Goal: Task Accomplishment & Management: Complete application form

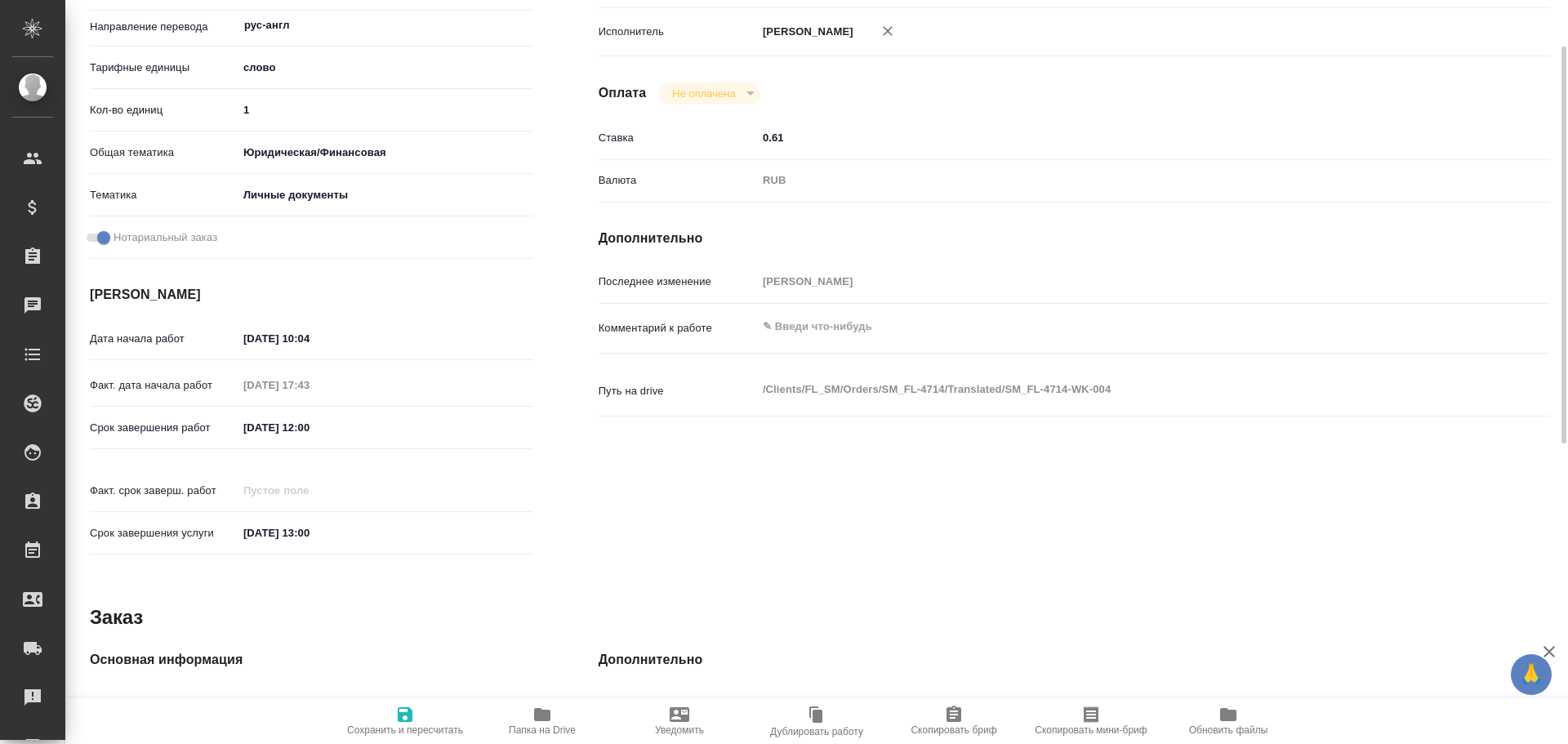
scroll to position [159, 0]
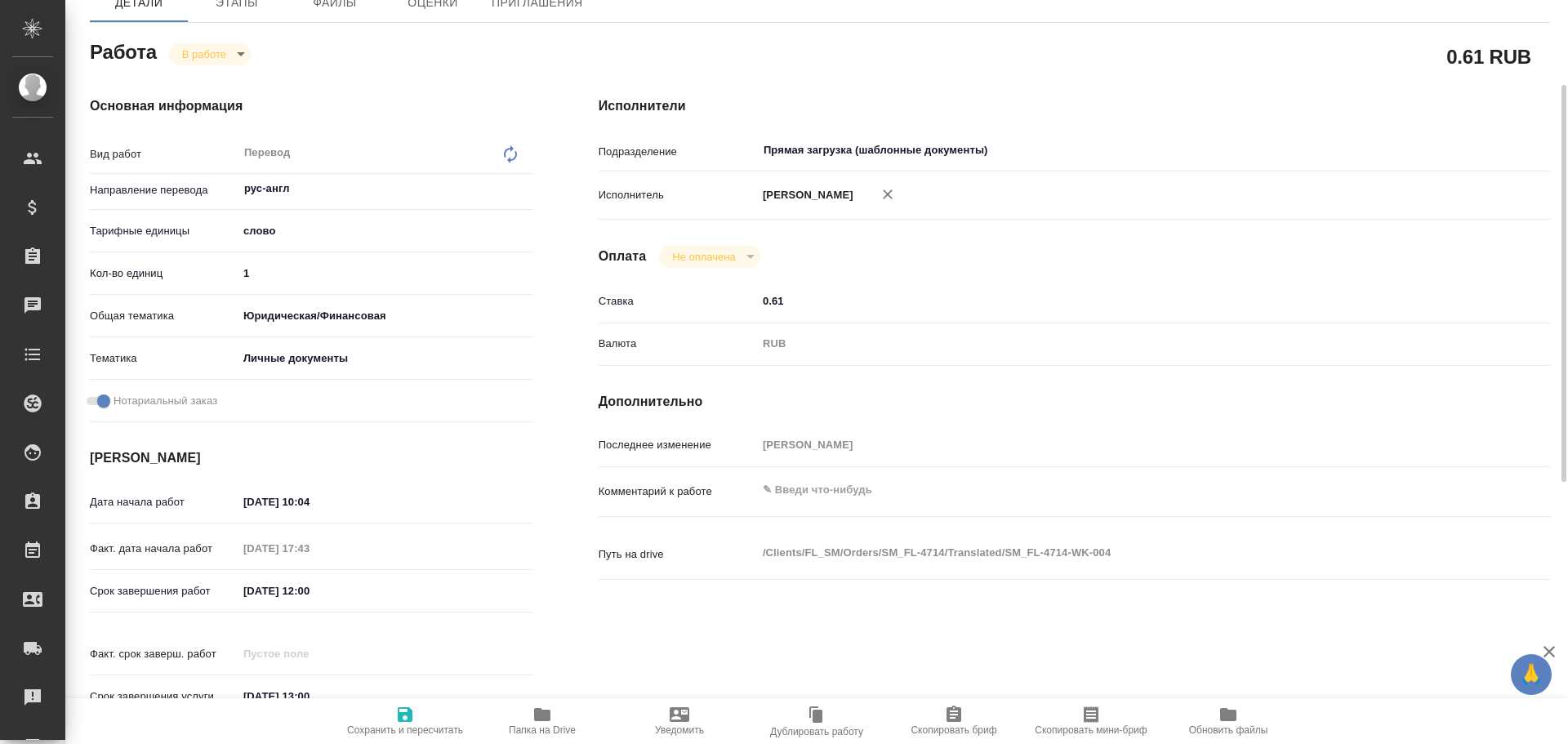
click at [802, 484] on textarea at bounding box center [1113, 490] width 713 height 27
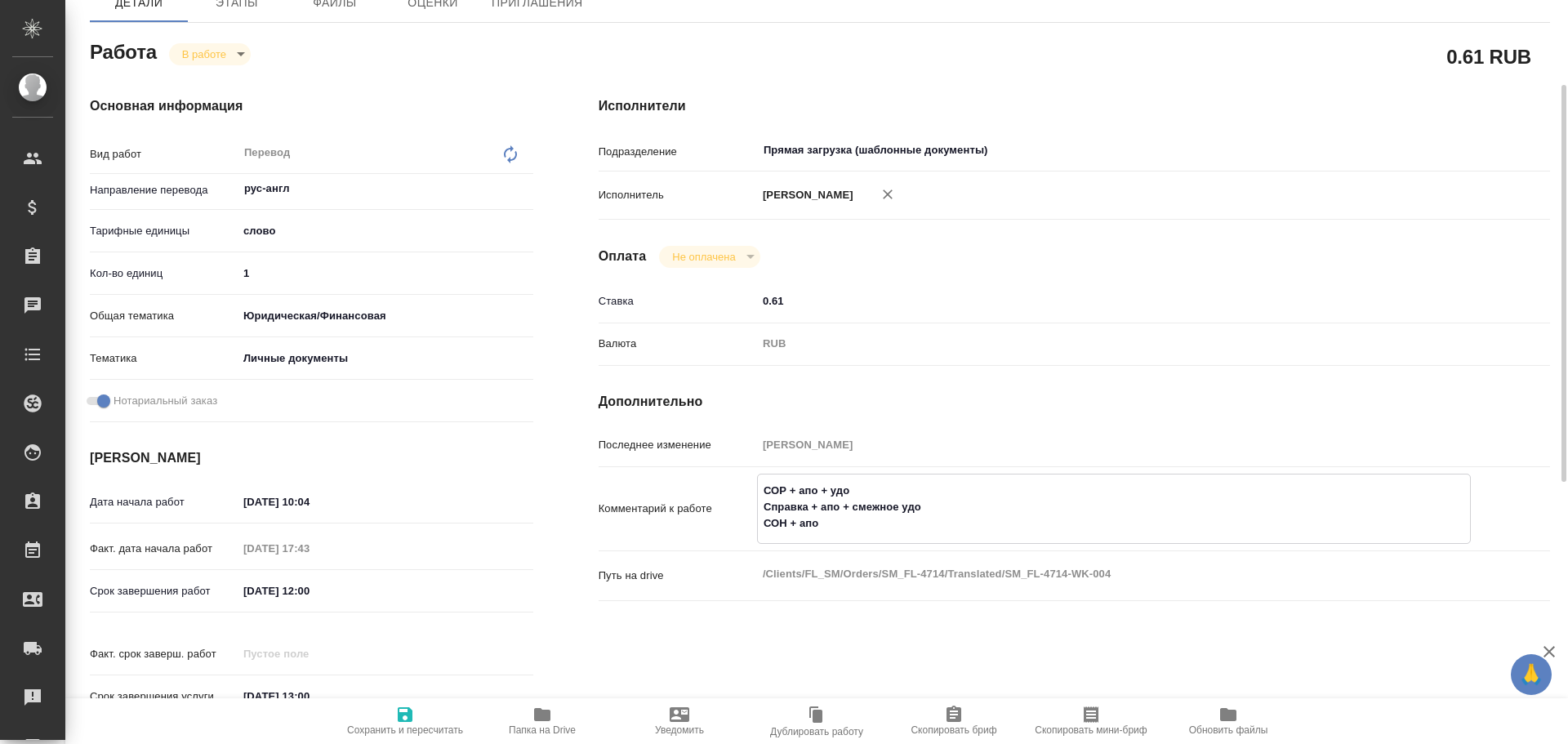
click at [857, 492] on textarea "СОР + апо + удо Справка + апо + смежное удо СОН + апо" at bounding box center [1113, 508] width 712 height 60
click at [935, 510] on textarea "СОР + апо + удо = 300 Справка + апо + смежное удо СОН + апо" at bounding box center [1113, 508] width 712 height 60
click at [842, 527] on textarea "СОР + апо + удо = 300 Справка + апо + смежное удо = 230 СОН + апо" at bounding box center [1113, 508] width 712 height 60
drag, startPoint x: 867, startPoint y: 527, endPoint x: 729, endPoint y: 481, distance: 145.5
click at [729, 481] on div "Комментарий к работе СОР + апо + удо = 300 Справка + апо + смежное удо = 230 СО…" at bounding box center [1074, 509] width 952 height 71
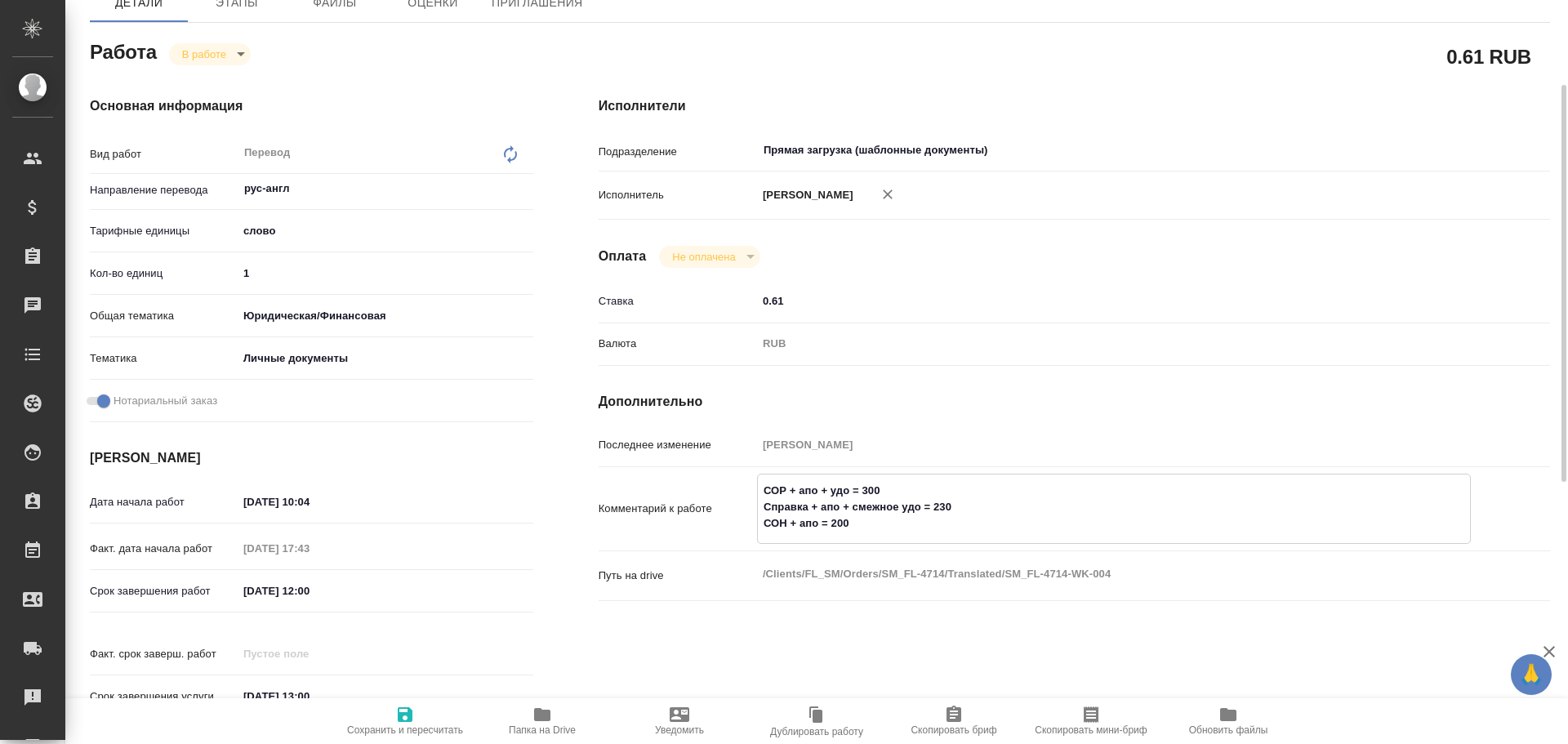
type textarea "СОР + апо + удо = 300 Справка + апо + смежное удо = 230 СОН + апо = 200"
click at [425, 713] on span "Сохранить и пересчитать" at bounding box center [405, 720] width 118 height 31
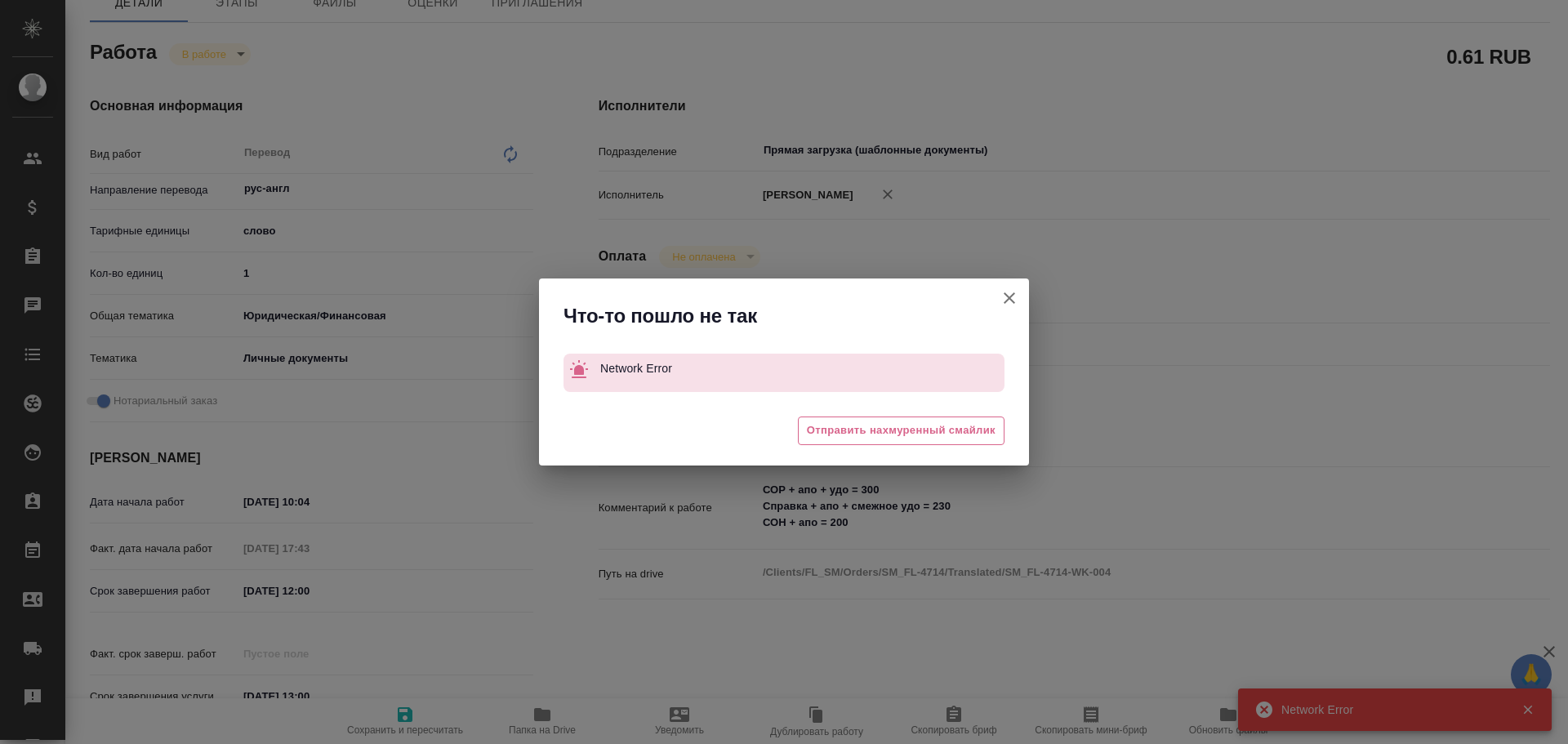
click at [1005, 293] on icon "button" at bounding box center [1009, 298] width 20 height 20
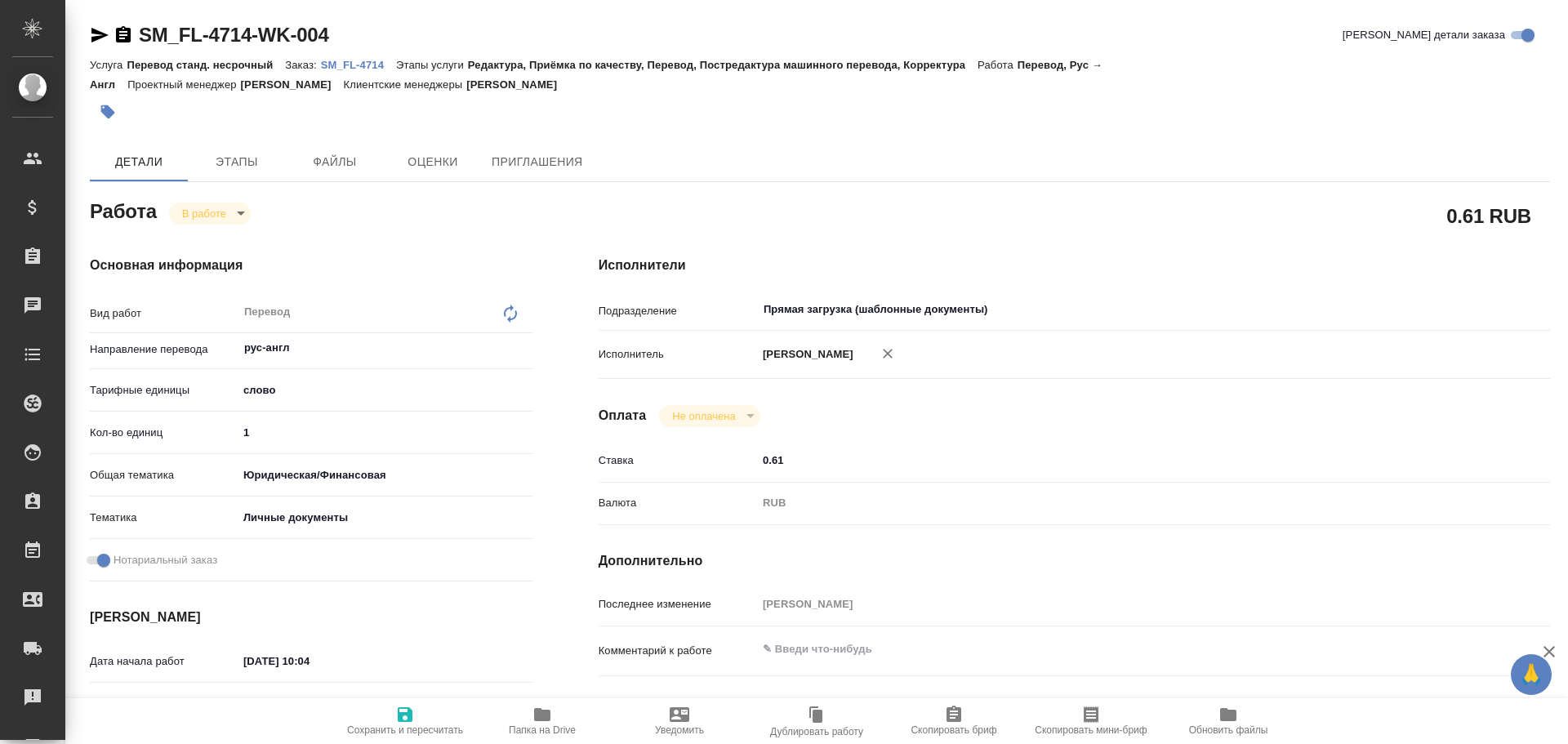
type textarea "x"
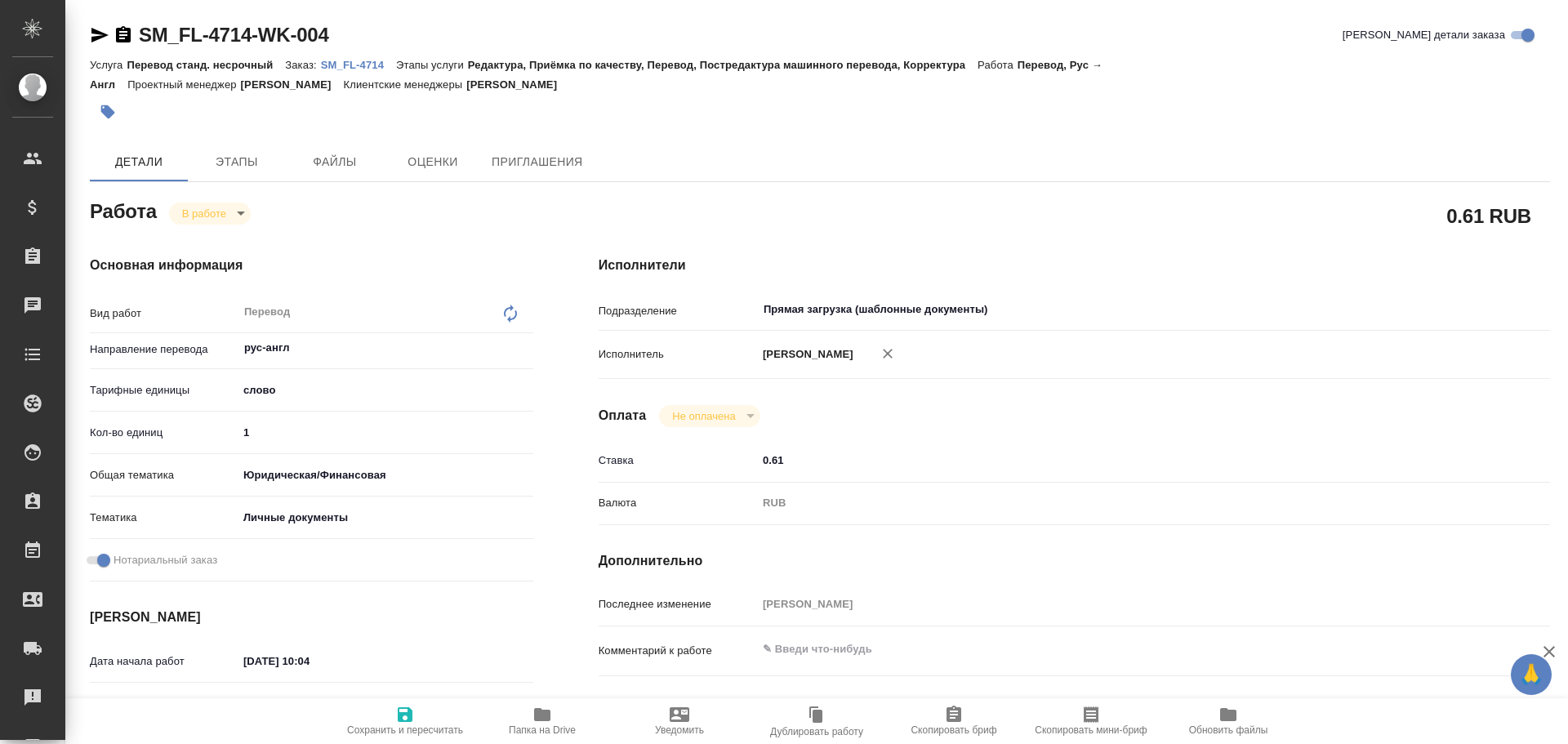
type textarea "x"
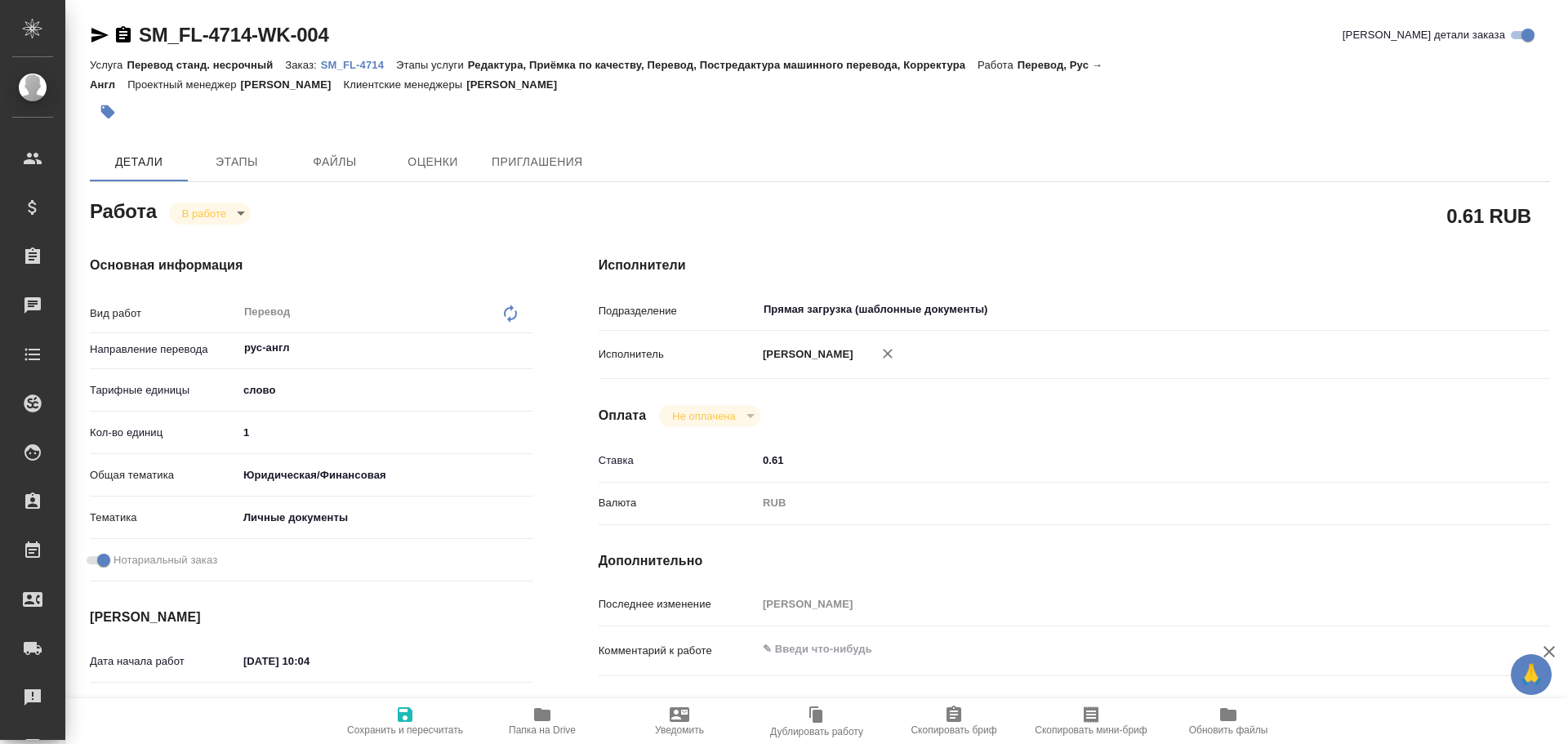
type textarea "x"
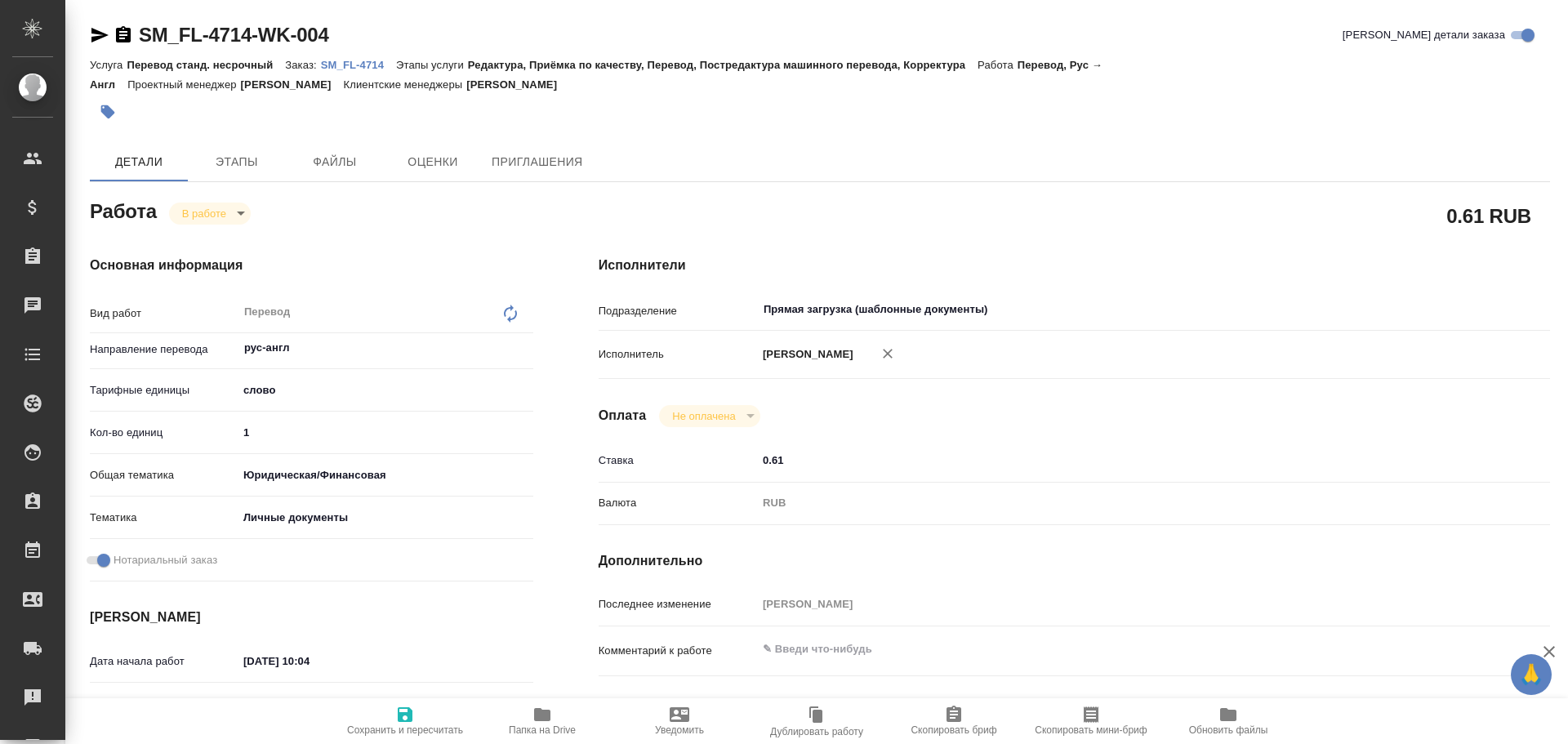
click at [796, 646] on textarea at bounding box center [1113, 649] width 713 height 27
type textarea "x"
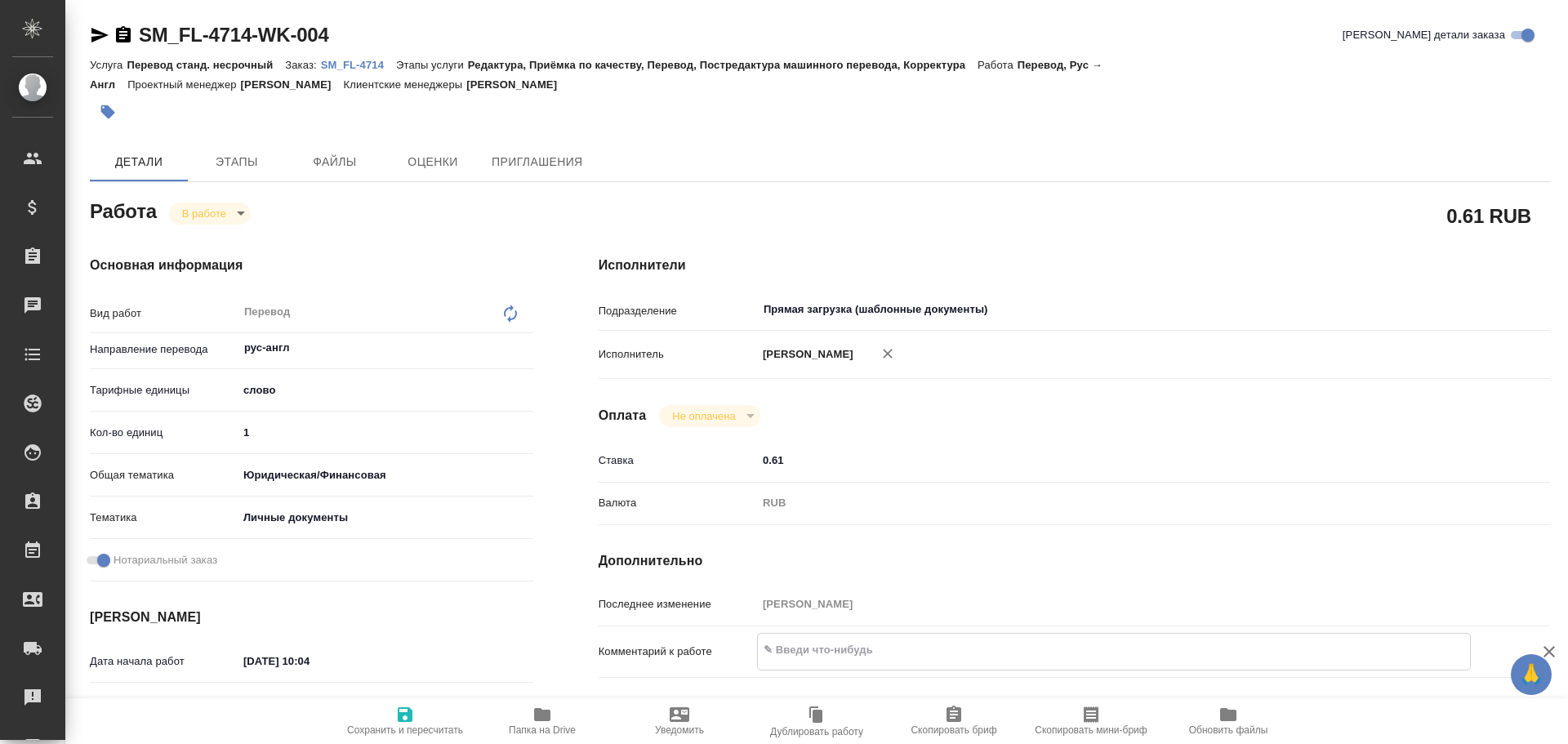
type textarea "x"
paste textarea "СОР + апо + удо = 300 Справка + апо + смежное удо = 230 СОН + апо = 200"
type textarea "x"
type textarea "СОР + апо + удо = 300 Справка + апо + смежное удо = 230 СОН + апо = 200"
type textarea "x"
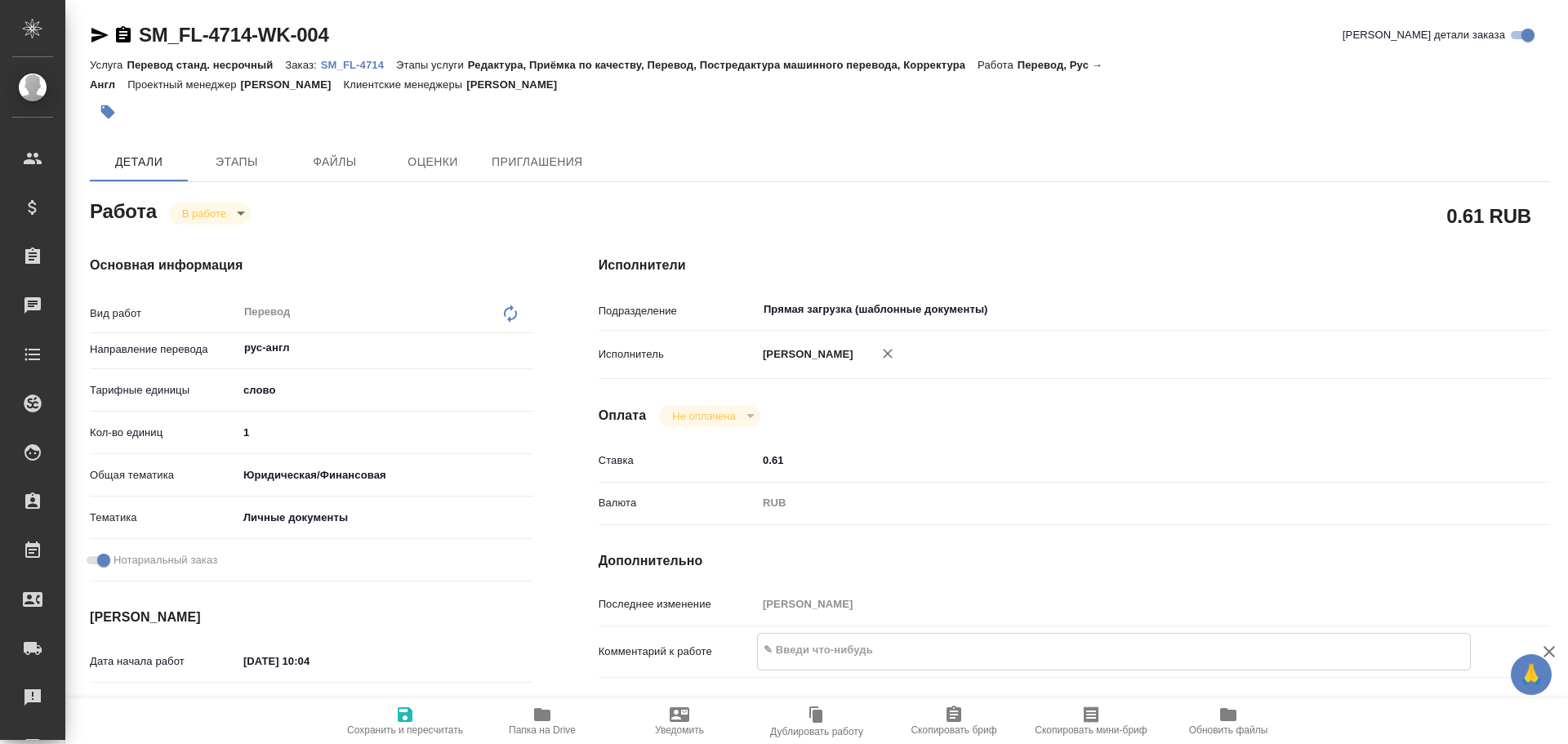
type textarea "x"
type textarea "СОР + апо + удо = 300 Справка + апо + смежное удо = 230 СОН + апо = 200"
type textarea "x"
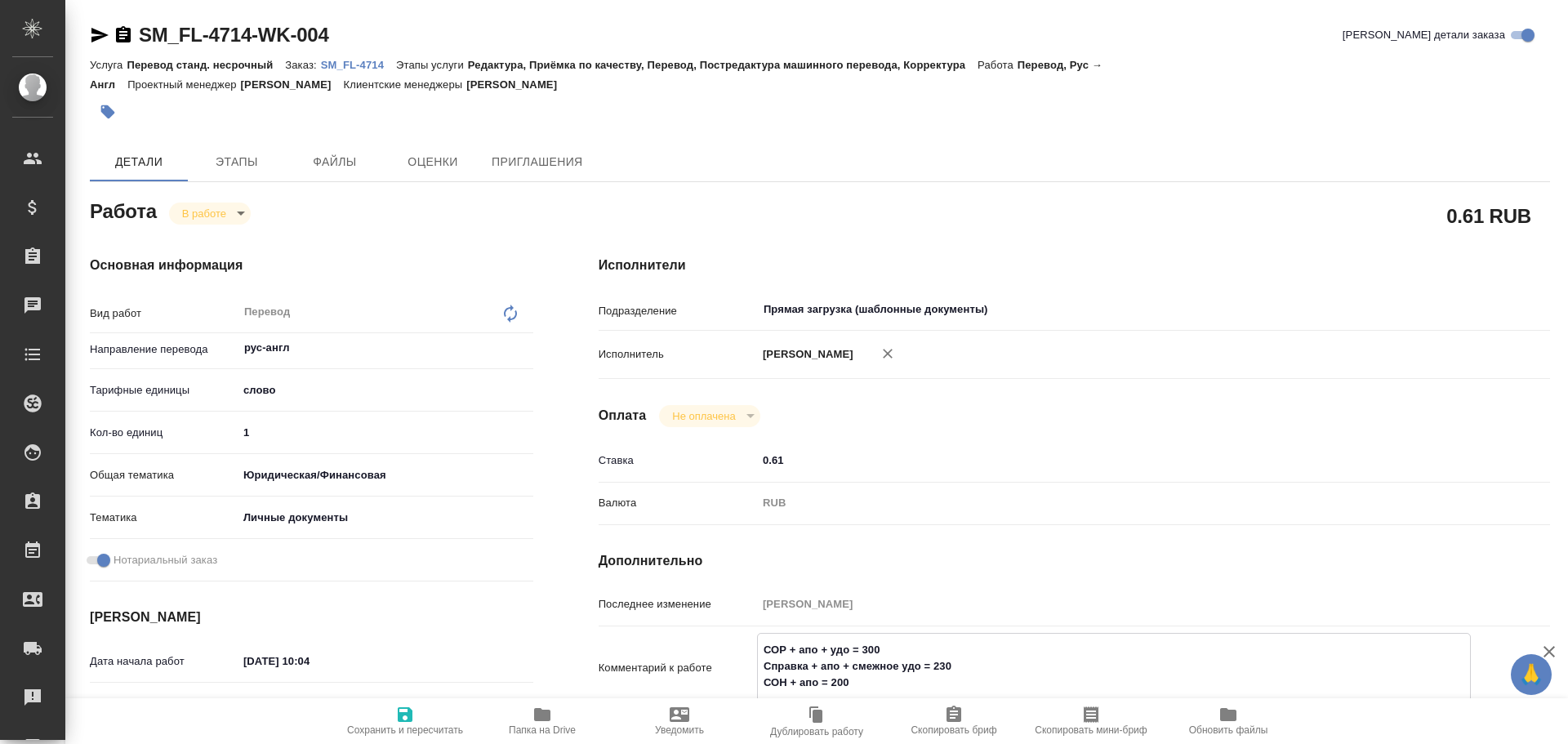
click at [423, 725] on span "Сохранить и пересчитать" at bounding box center [405, 731] width 116 height 11
type textarea "x"
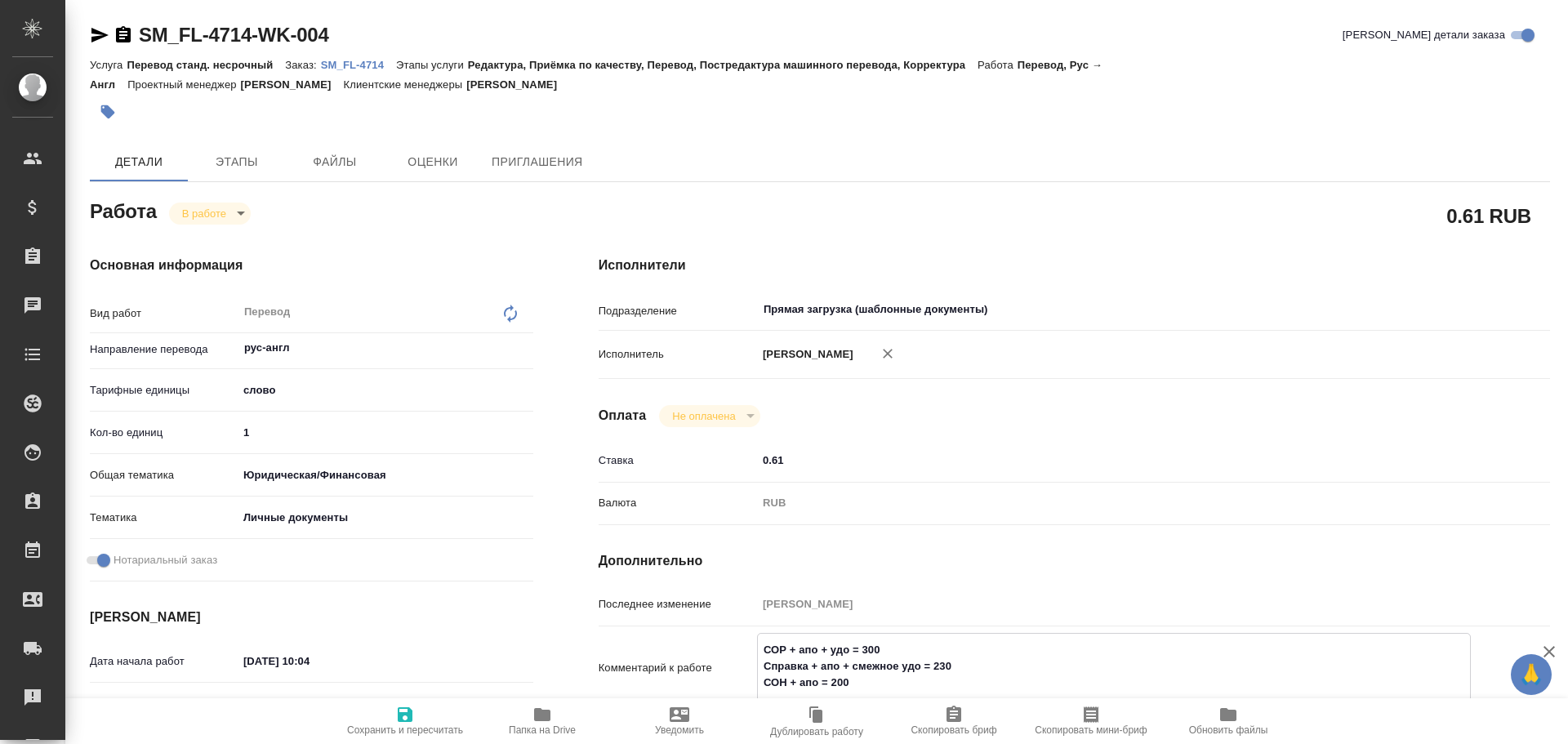
type textarea "x"
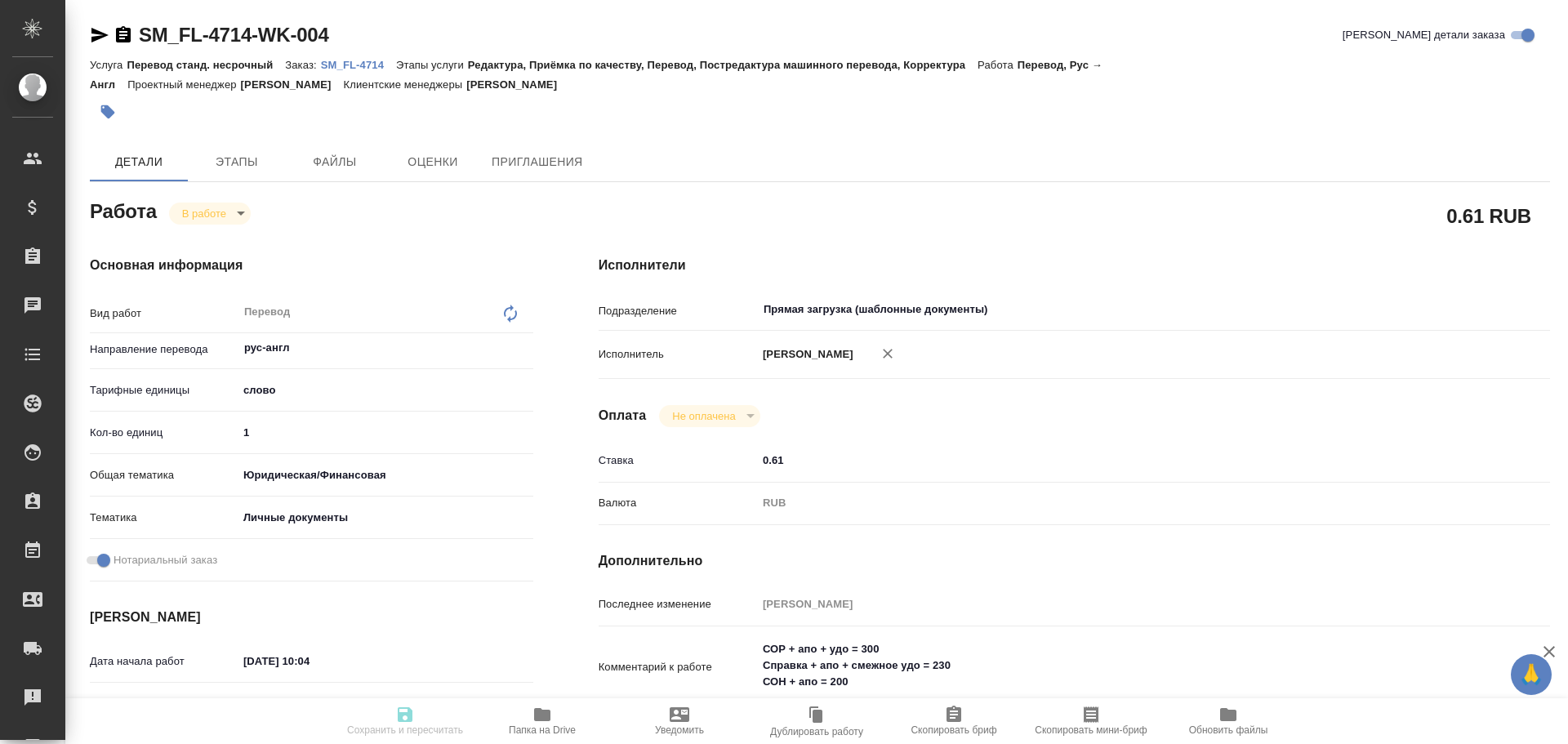
type textarea "x"
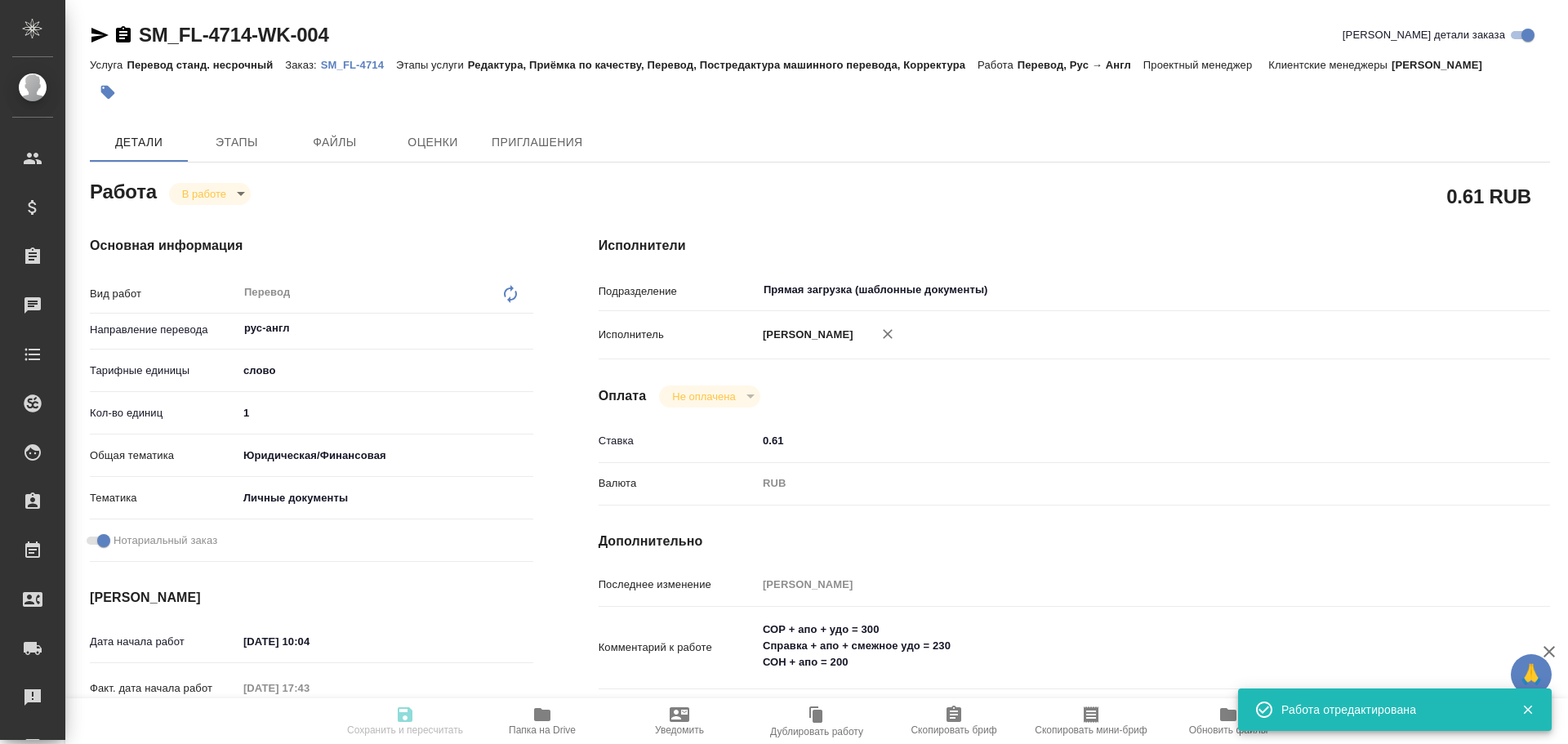
type input "inProgress"
type textarea "Перевод"
type textarea "x"
type input "рус-англ"
type input "5a8b1489cc6b4906c91bfd90"
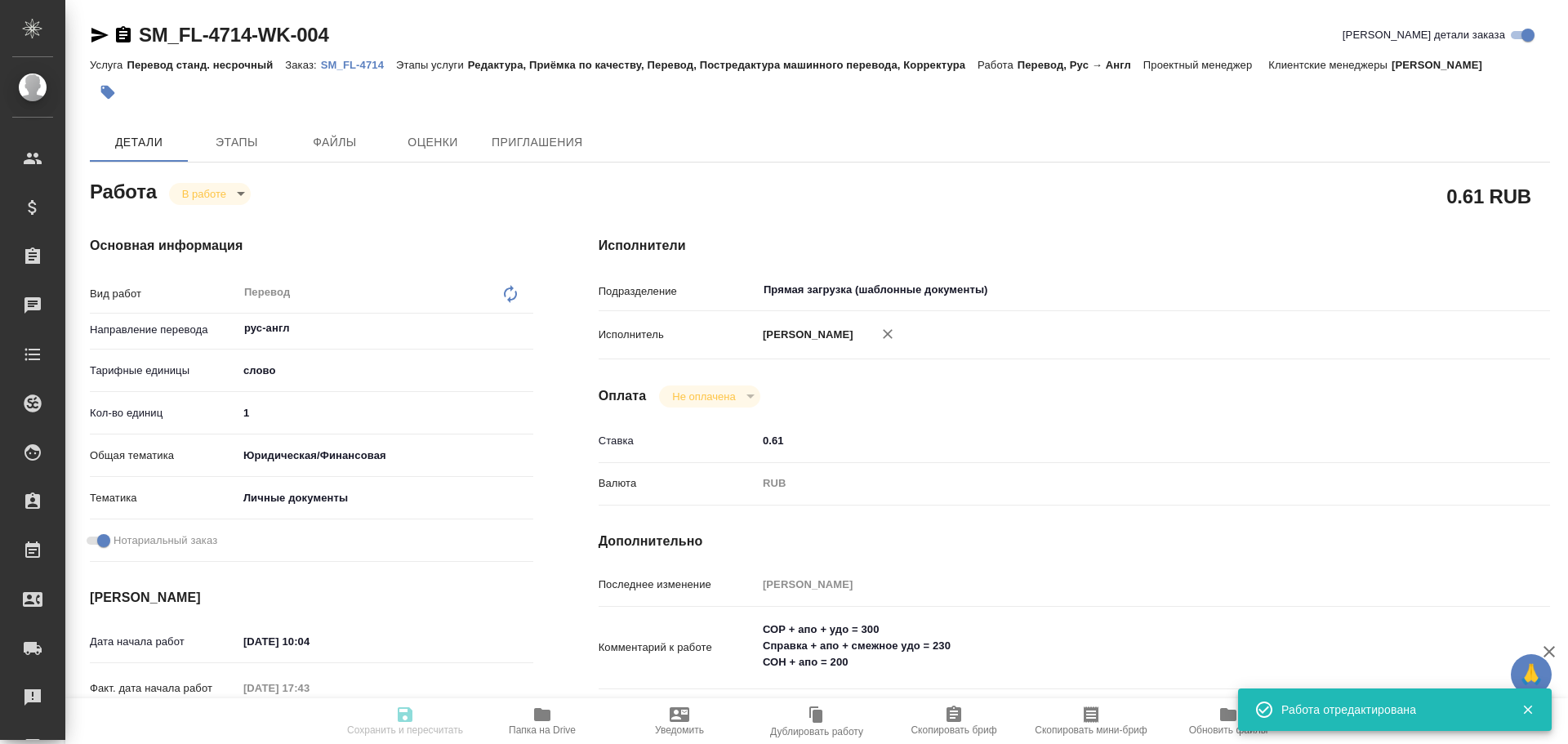
type input "1"
type input "yr-fn"
type input "5a8b8b956a9677013d343cfe"
checkbox input "true"
type input "10.10.2025 10:04"
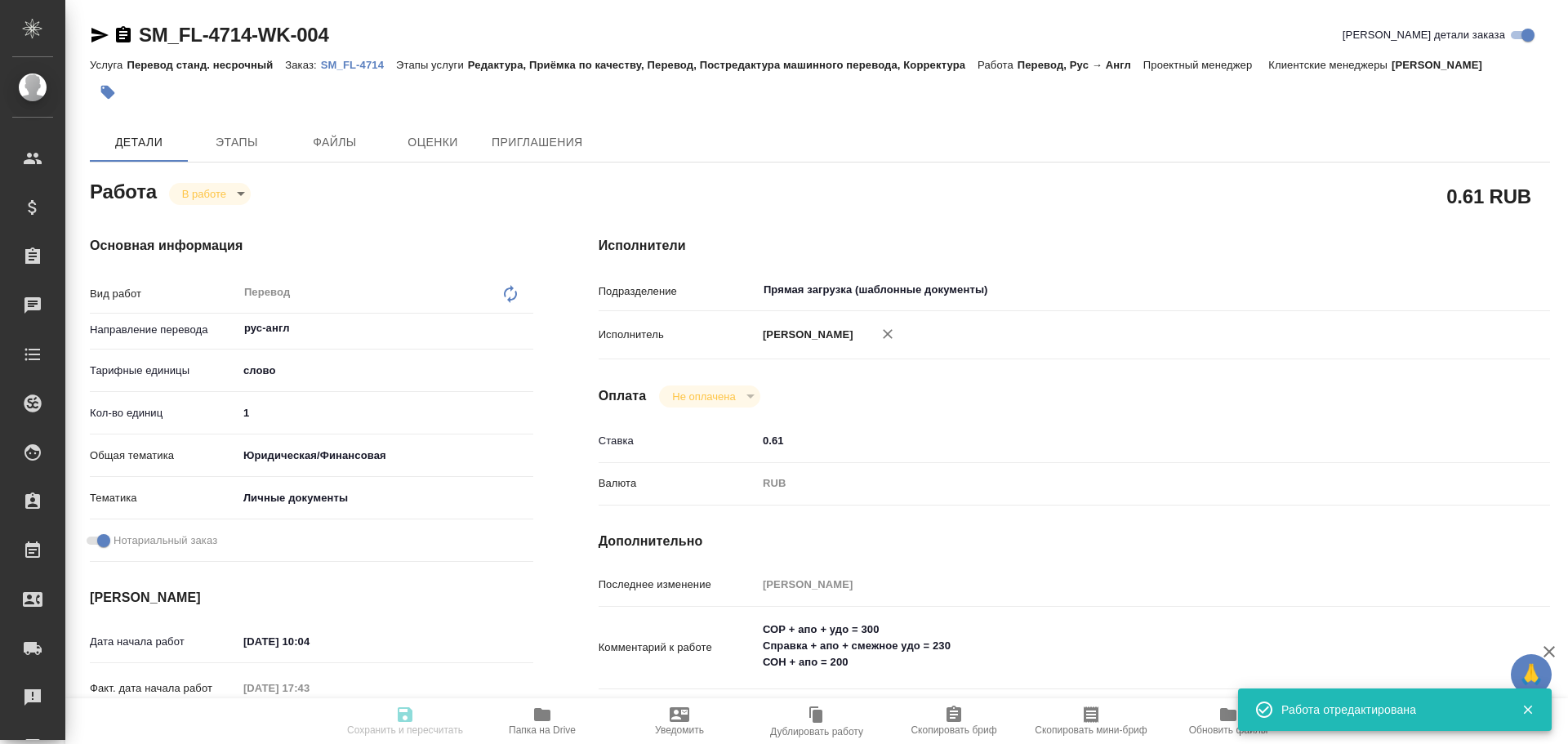
type input "10.10.2025 17:43"
type input "[DATE] 12:00"
type input "13.10.2025 13:00"
type input "Прямая загрузка (шаблонные документы)"
type input "notPayed"
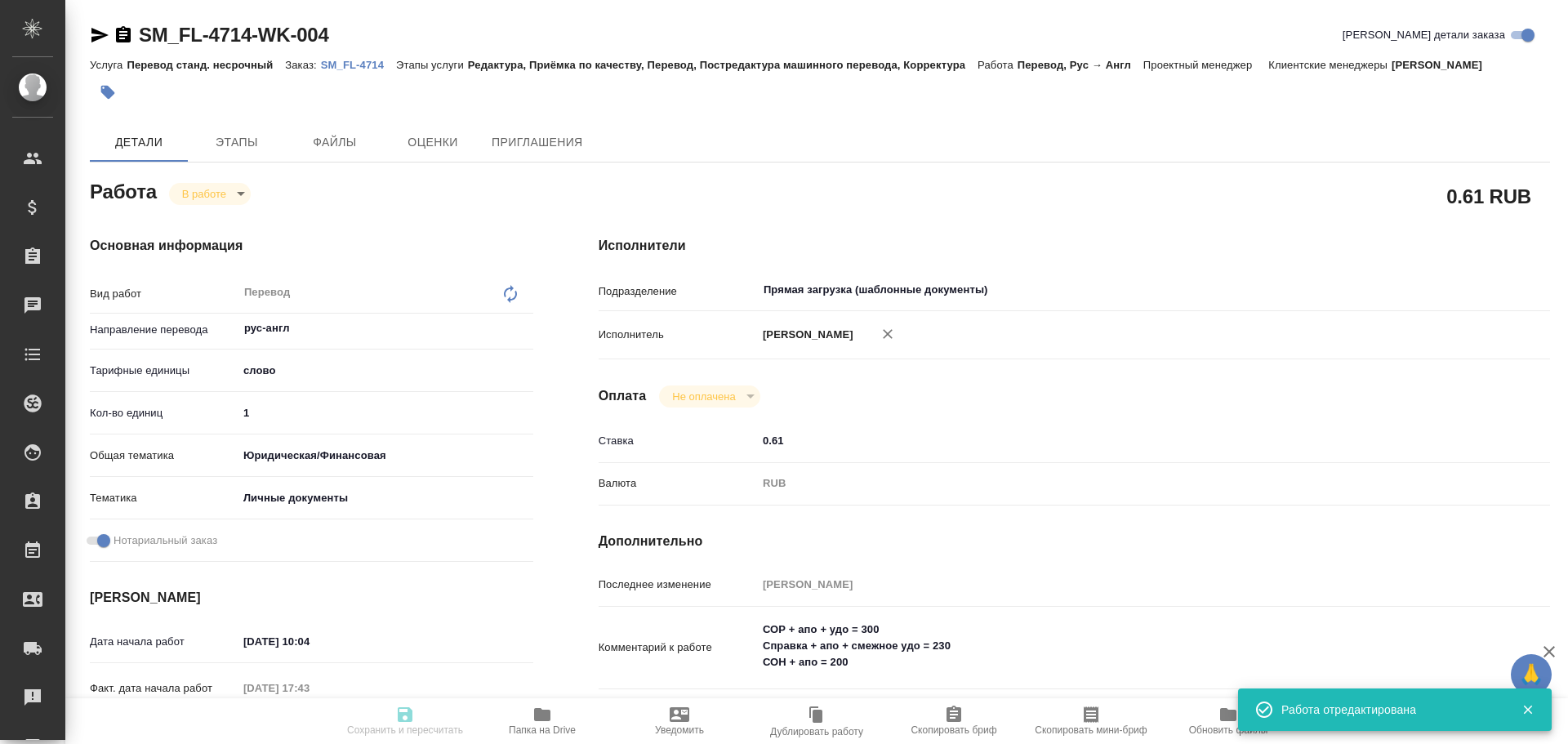
type input "0.61"
type input "RUB"
type input "[PERSON_NAME]"
type textarea "СОР + апо + удо = 300 Справка + апо + смежное удо = 230 СОН + апо = 200"
type textarea "x"
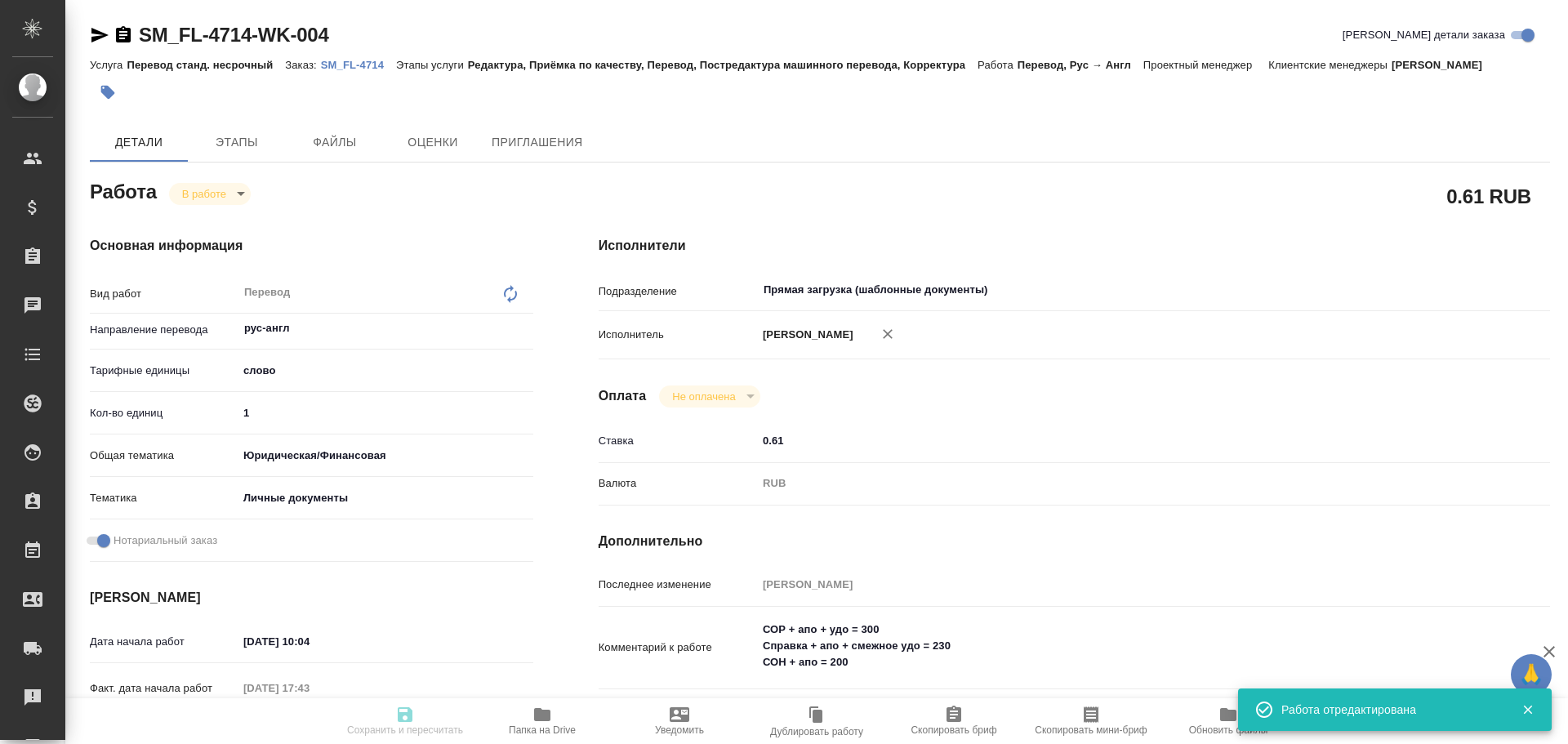
type textarea "/Clients/FL_SM/Orders/SM_FL-4714/Translated/SM_FL-4714-WK-004"
type textarea "x"
type input "SM_FL-4714"
type input "Перевод станд. несрочный"
type input "Редактура, Приёмка по качеству, Перевод, Постредактура машинного перевода, Корр…"
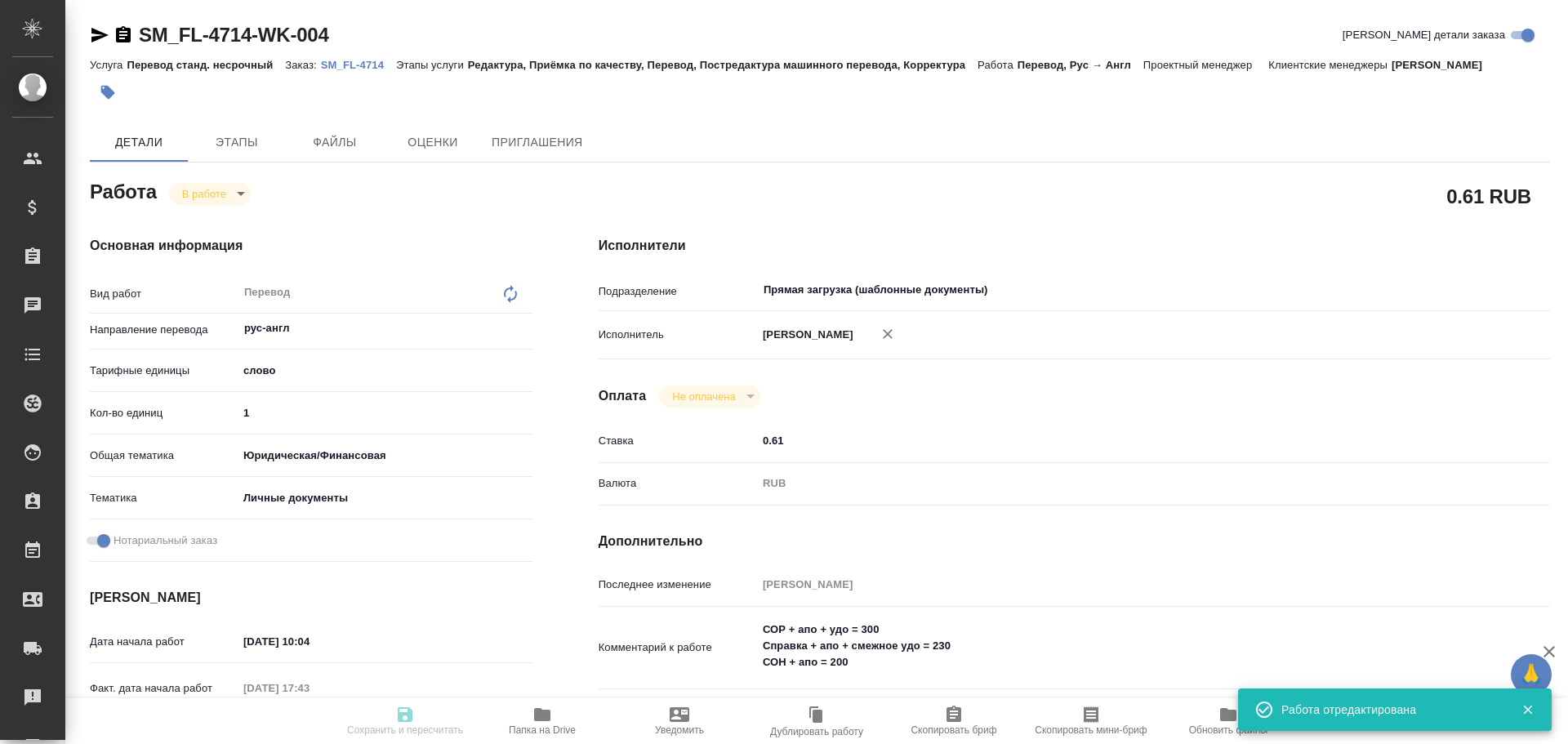
type input "Козлова Мария"
type input "/Clients/FL_SM/Orders/SM_FL-4714"
type textarea "Antonova Marina"
type textarea "x"
type textarea "ру-англ сор, справка об отсутствии брака, справка о несуд с апостилями под нот.…"
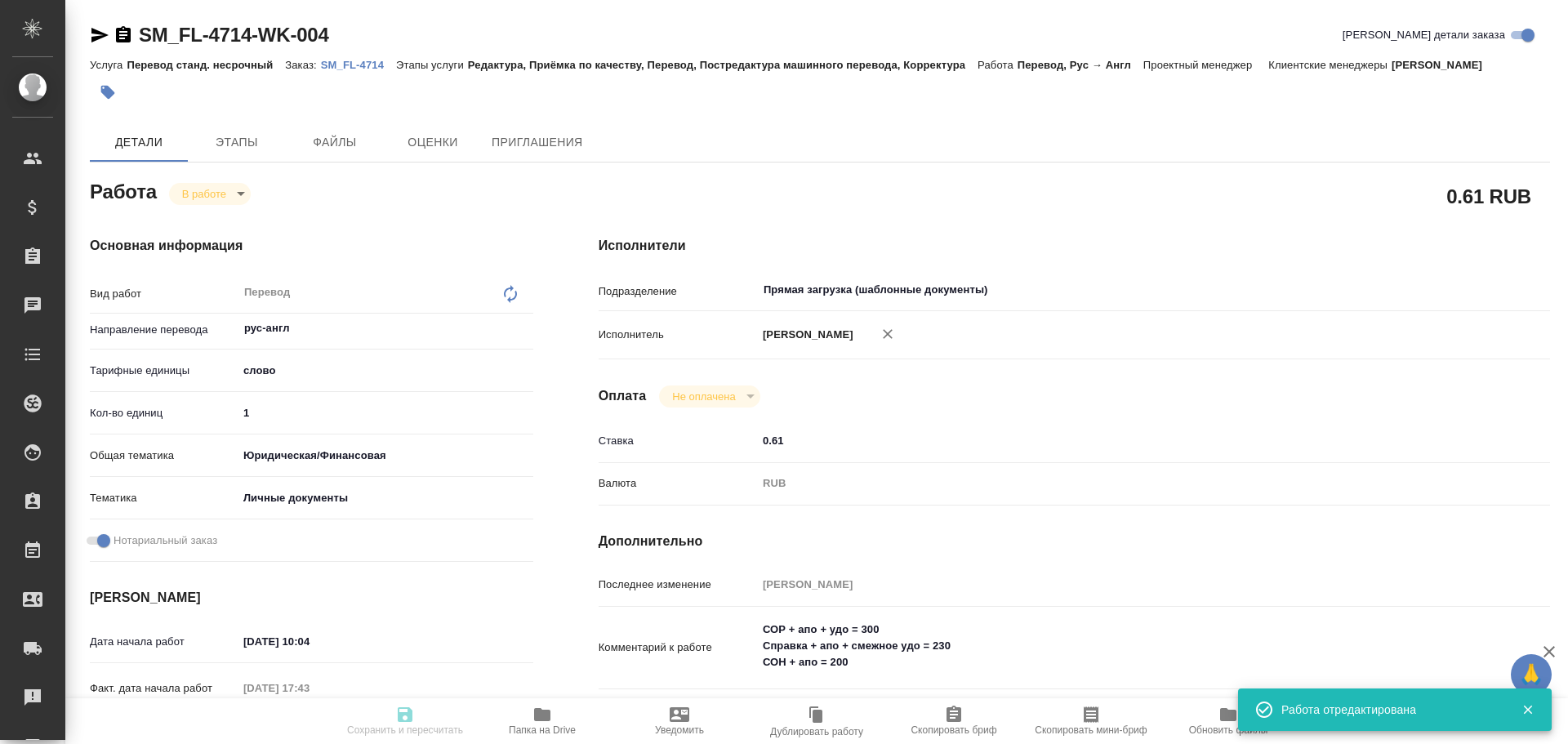
type textarea "x"
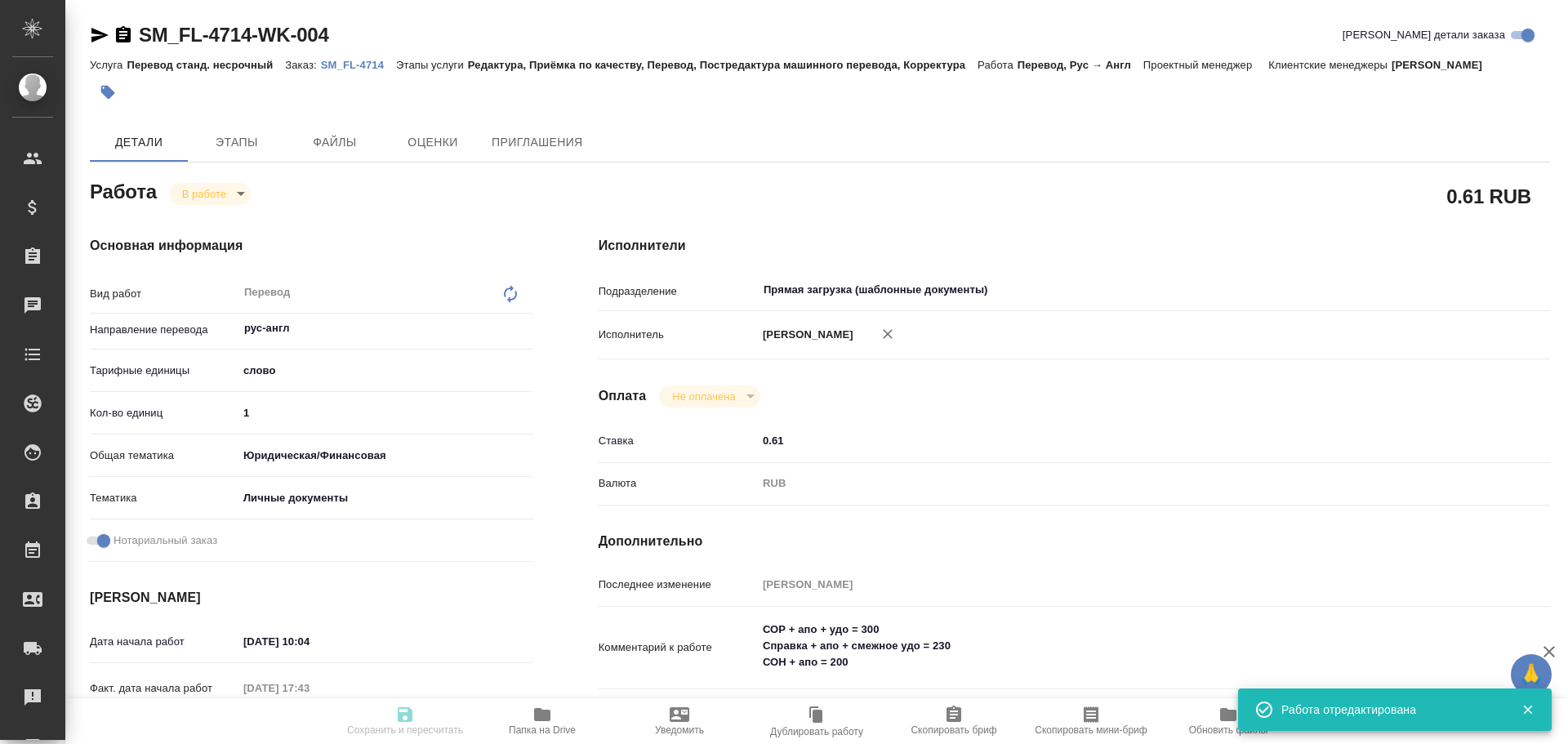
type textarea "x"
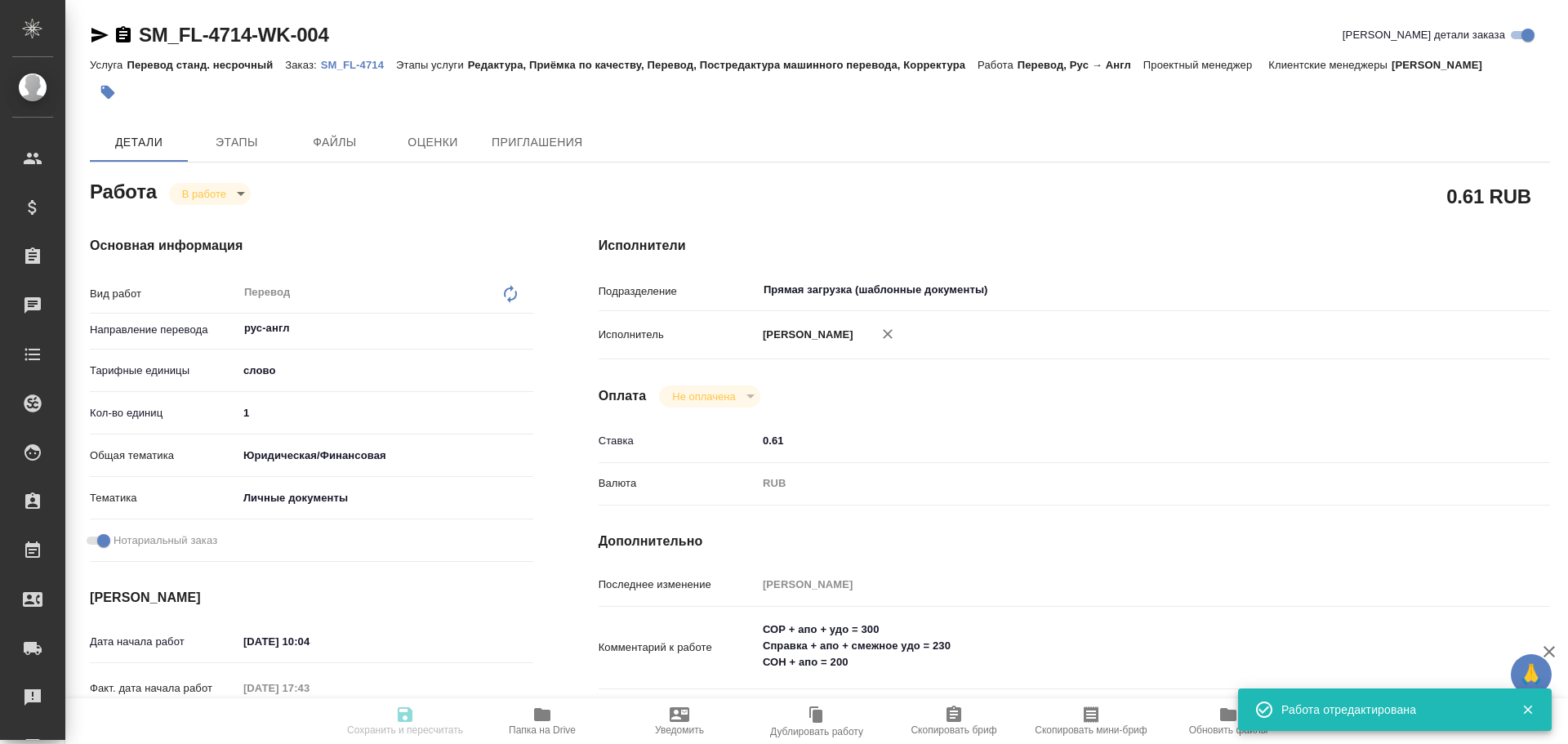
type textarea "x"
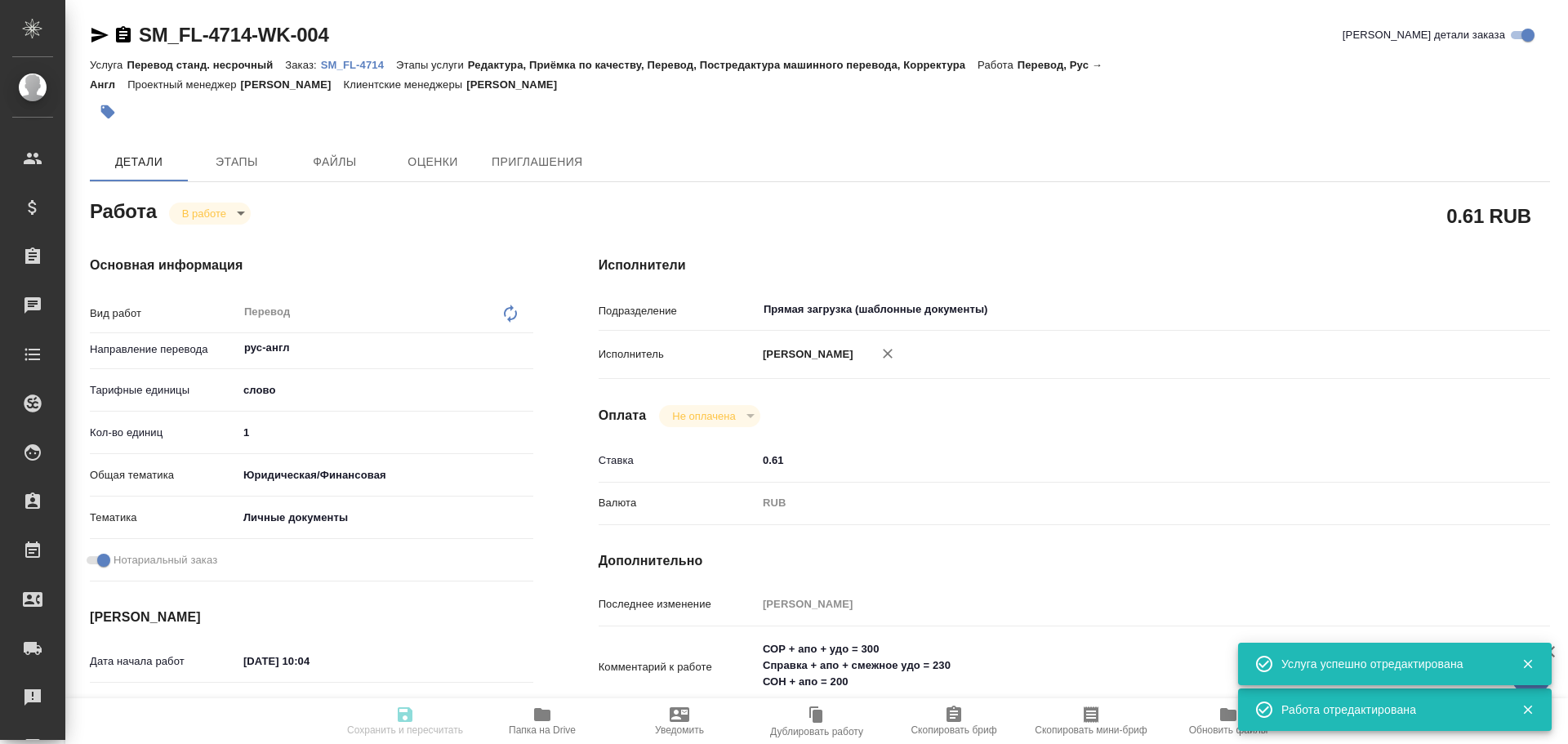
type textarea "x"
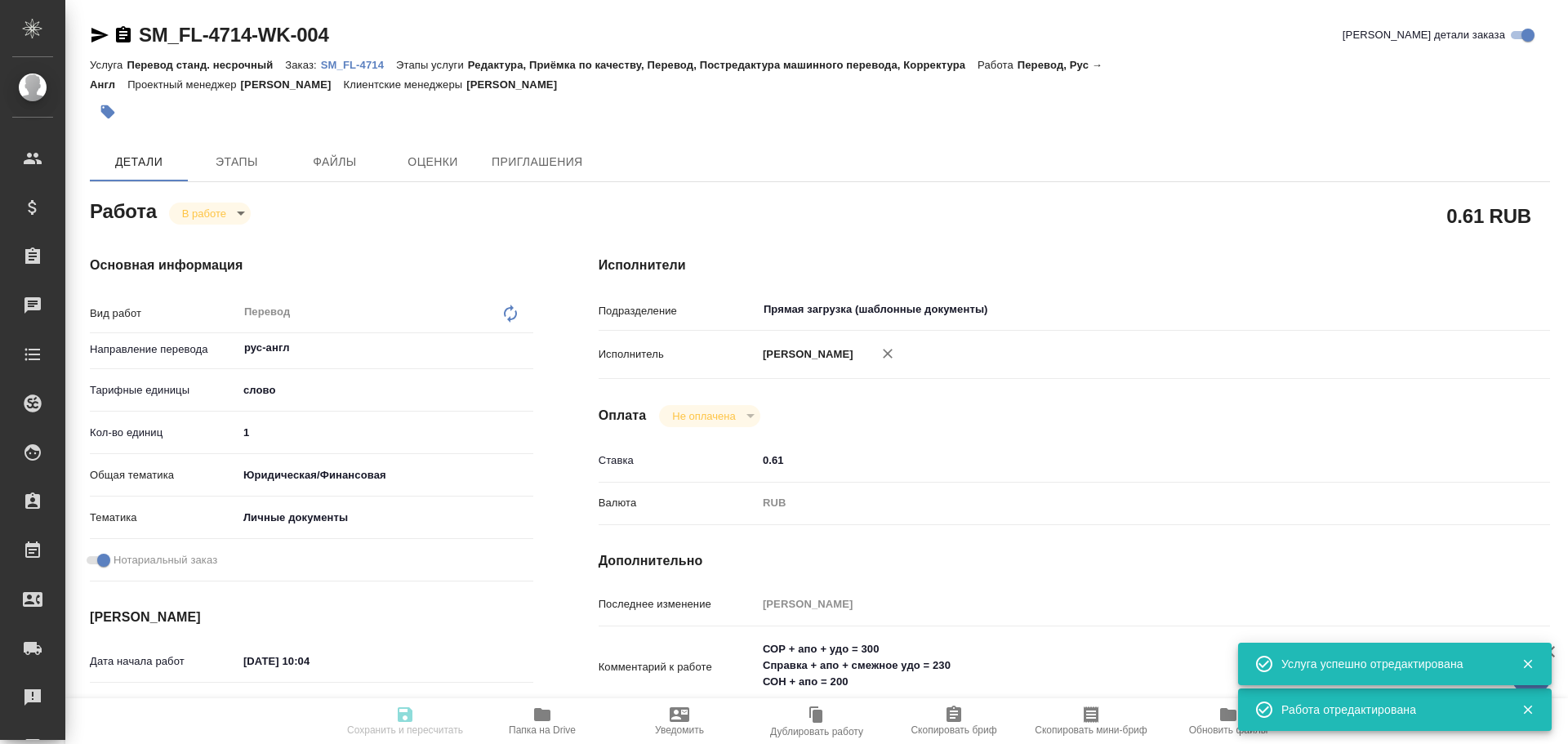
type textarea "x"
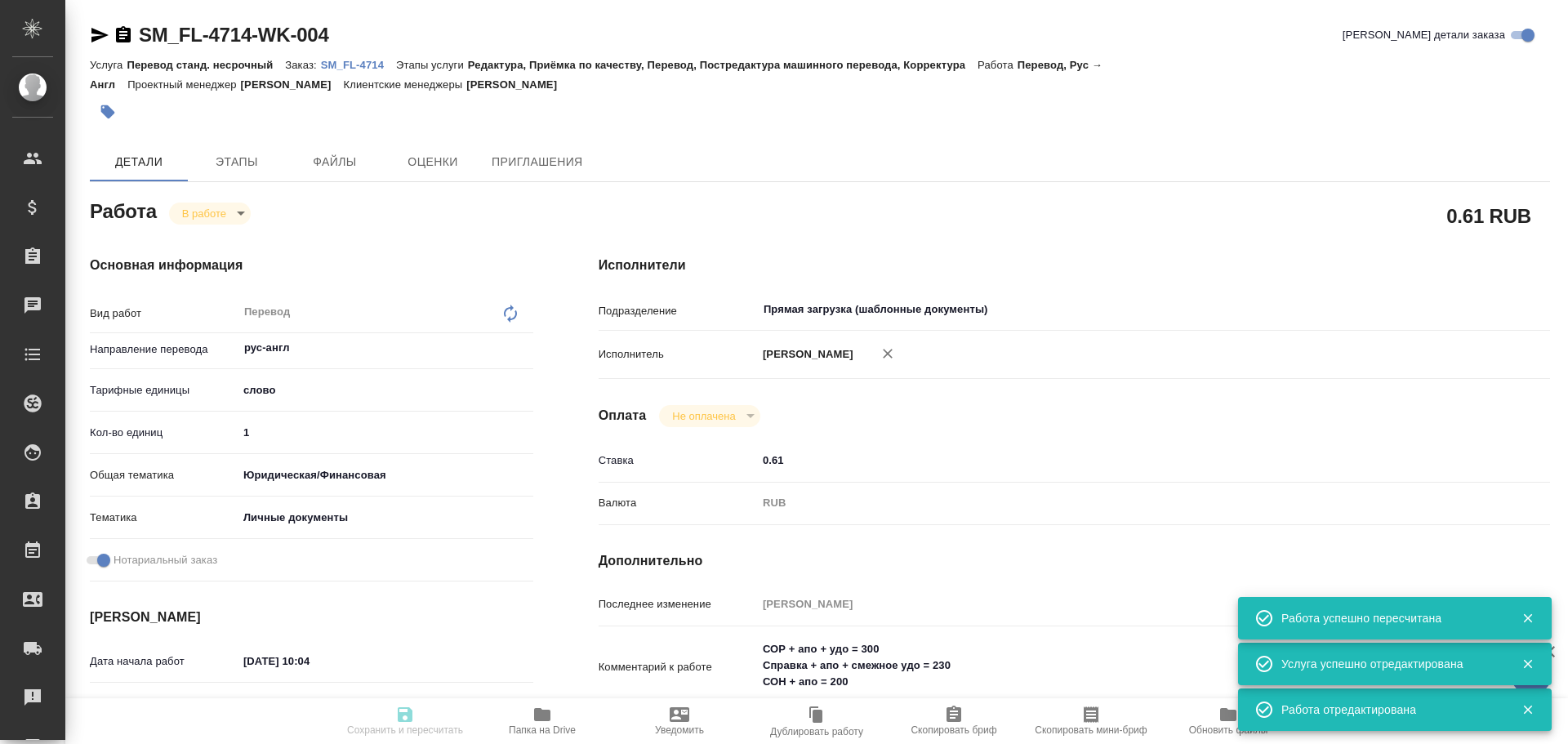
type input "inProgress"
type textarea "Перевод"
type textarea "x"
type input "рус-англ"
type input "5a8b1489cc6b4906c91bfd90"
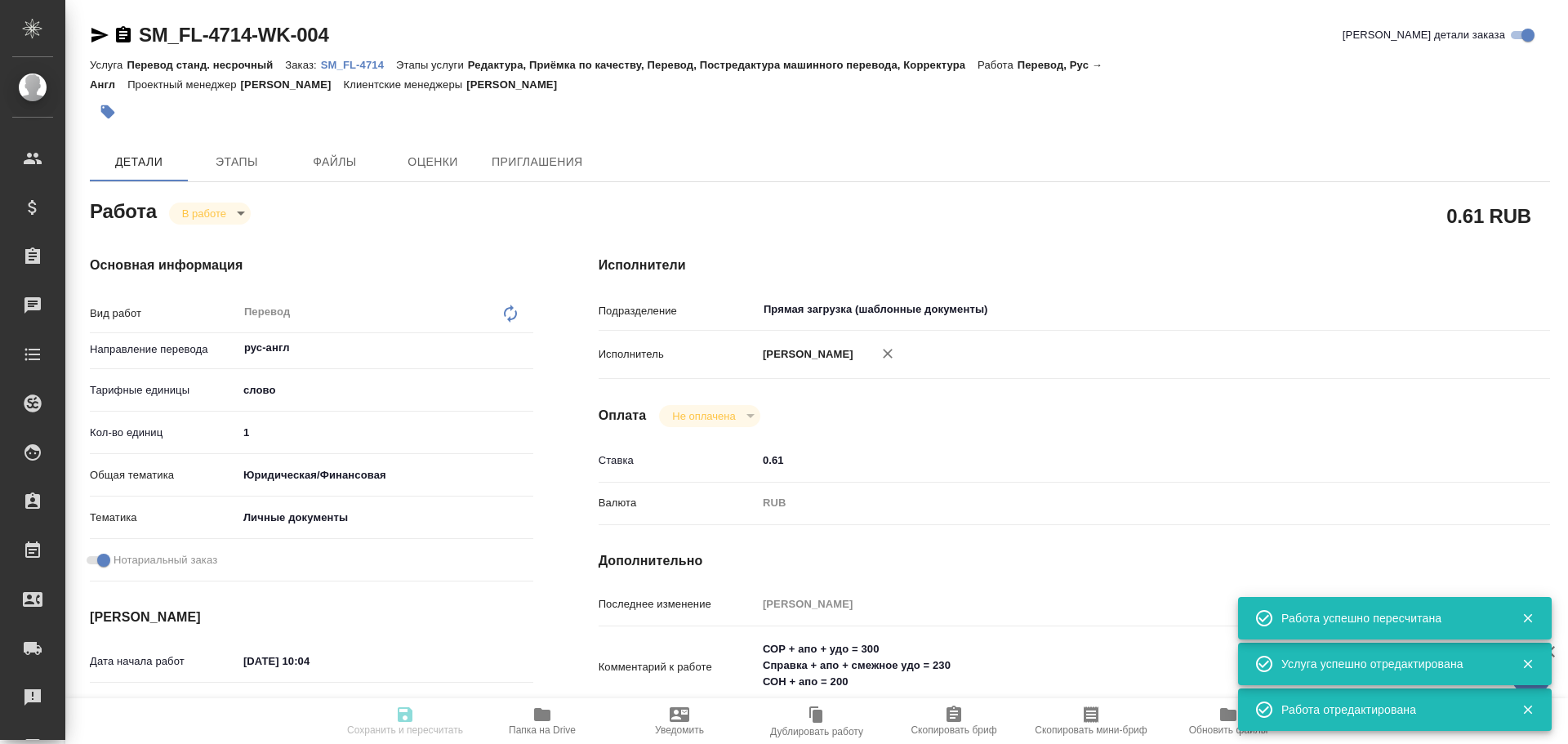
type input "1"
type input "yr-fn"
type input "5a8b8b956a9677013d343cfe"
checkbox input "true"
type input "10.10.2025 10:04"
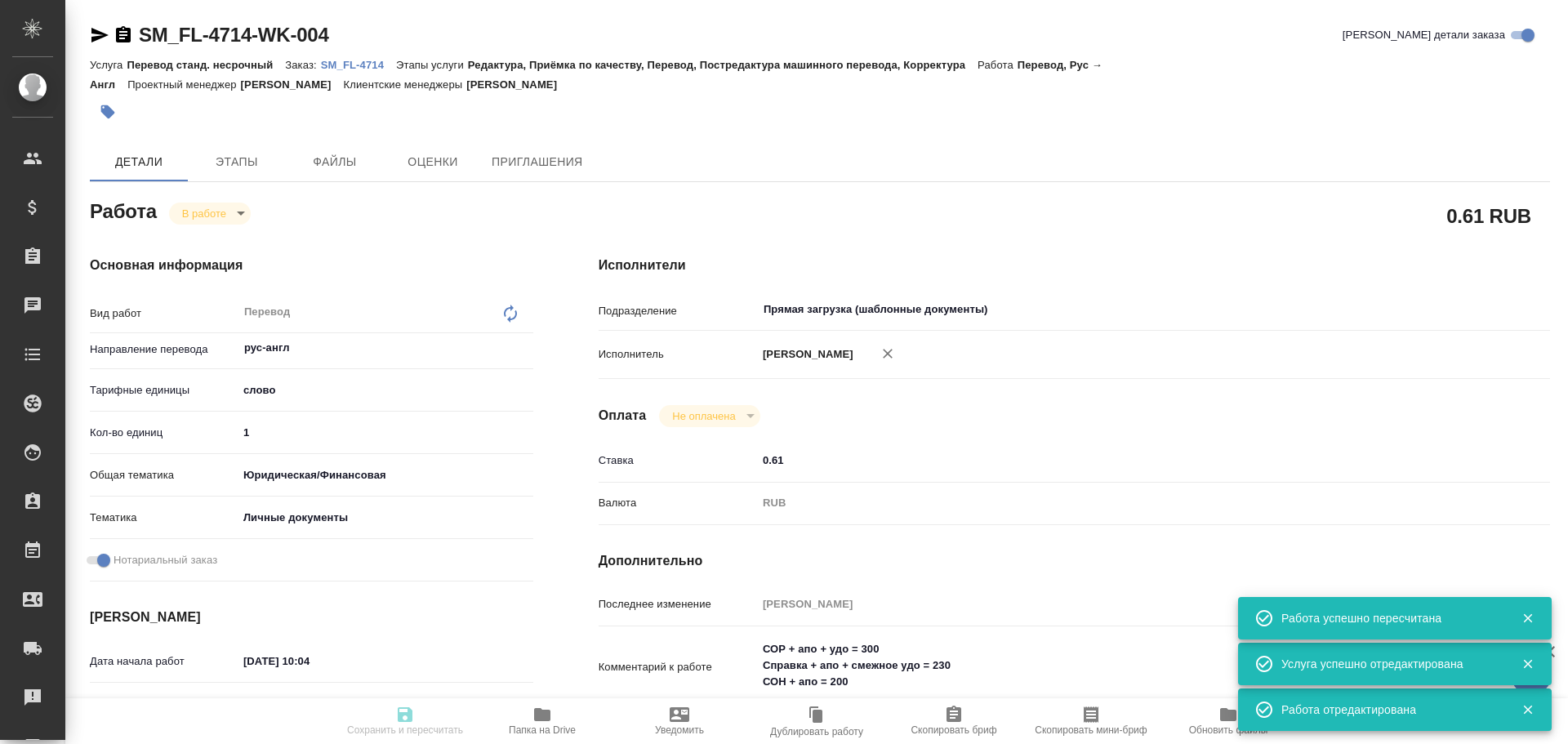
type input "10.10.2025 17:43"
type input "13.10.2025 12:00"
type input "13.10.2025 13:00"
type input "Прямая загрузка (шаблонные документы)"
type input "notPayed"
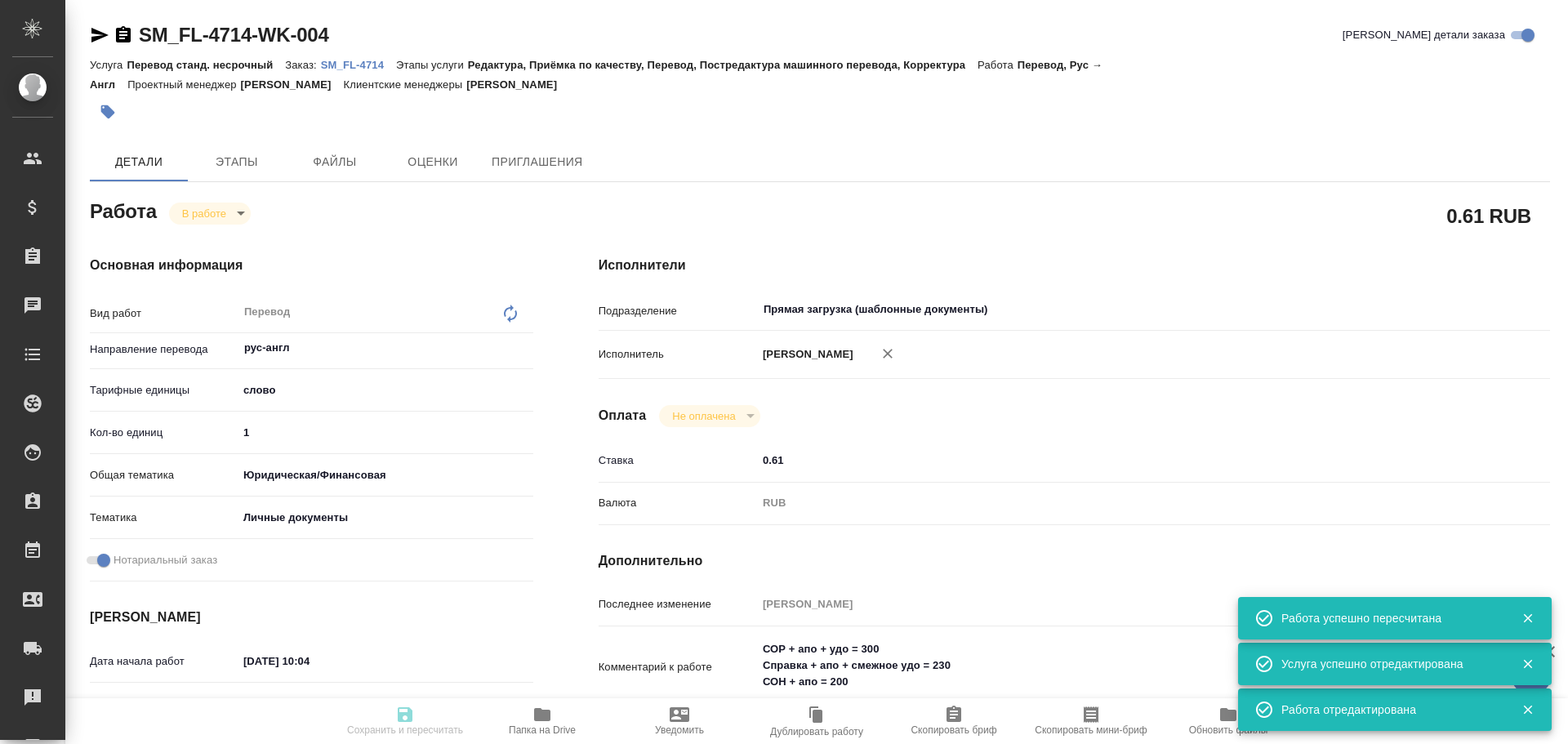
type input "0.61"
type input "RUB"
type input "[PERSON_NAME]"
type textarea "СОР + апо + удо = 300 Справка + апо + смежное удо = 230 СОН + апо = 200"
type textarea "x"
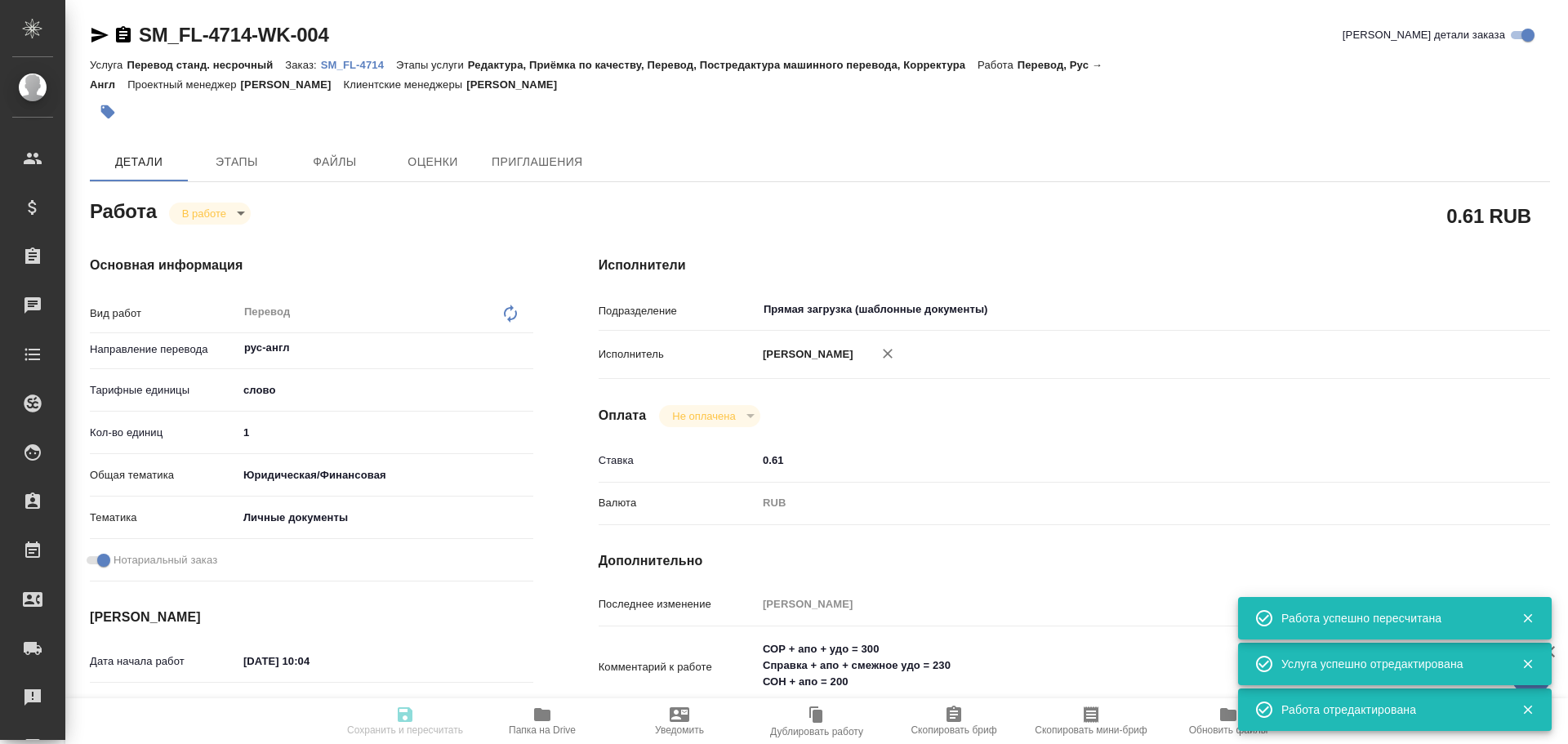
type textarea "/Clients/FL_SM/Orders/SM_FL-4714/Translated/SM_FL-4714-WK-004"
type textarea "x"
type input "SM_FL-4714"
type input "Перевод станд. несрочный"
type input "Редактура, Приёмка по качеству, Перевод, Постредактура машинного перевода, Корр…"
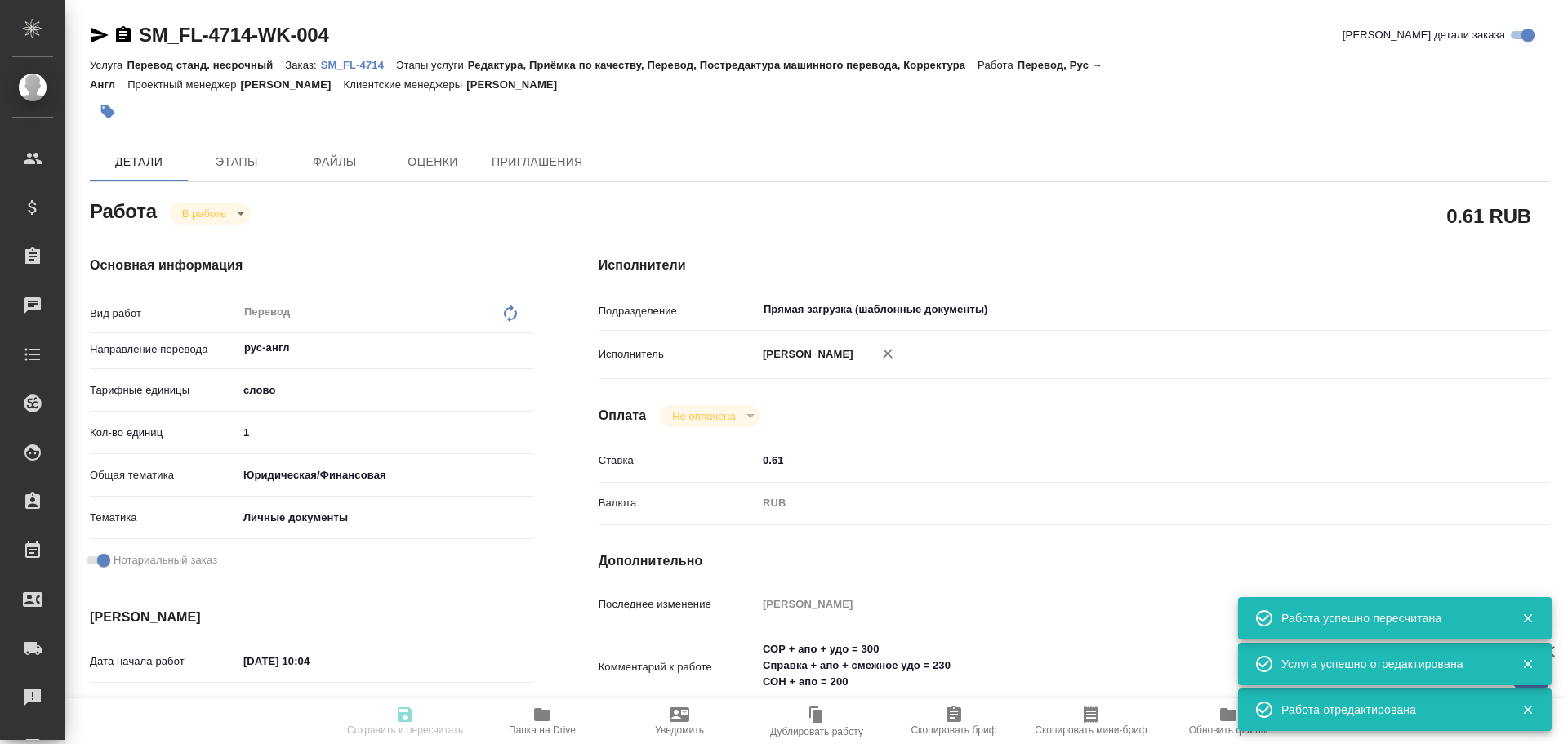
type input "Козлова Мария"
type input "/Clients/FL_SM/Orders/SM_FL-4714"
type textarea "Antonova Marina"
type textarea "x"
type textarea "ру-англ сор, справка об отсутствии брака, справка о несуд с апостилями под нот.…"
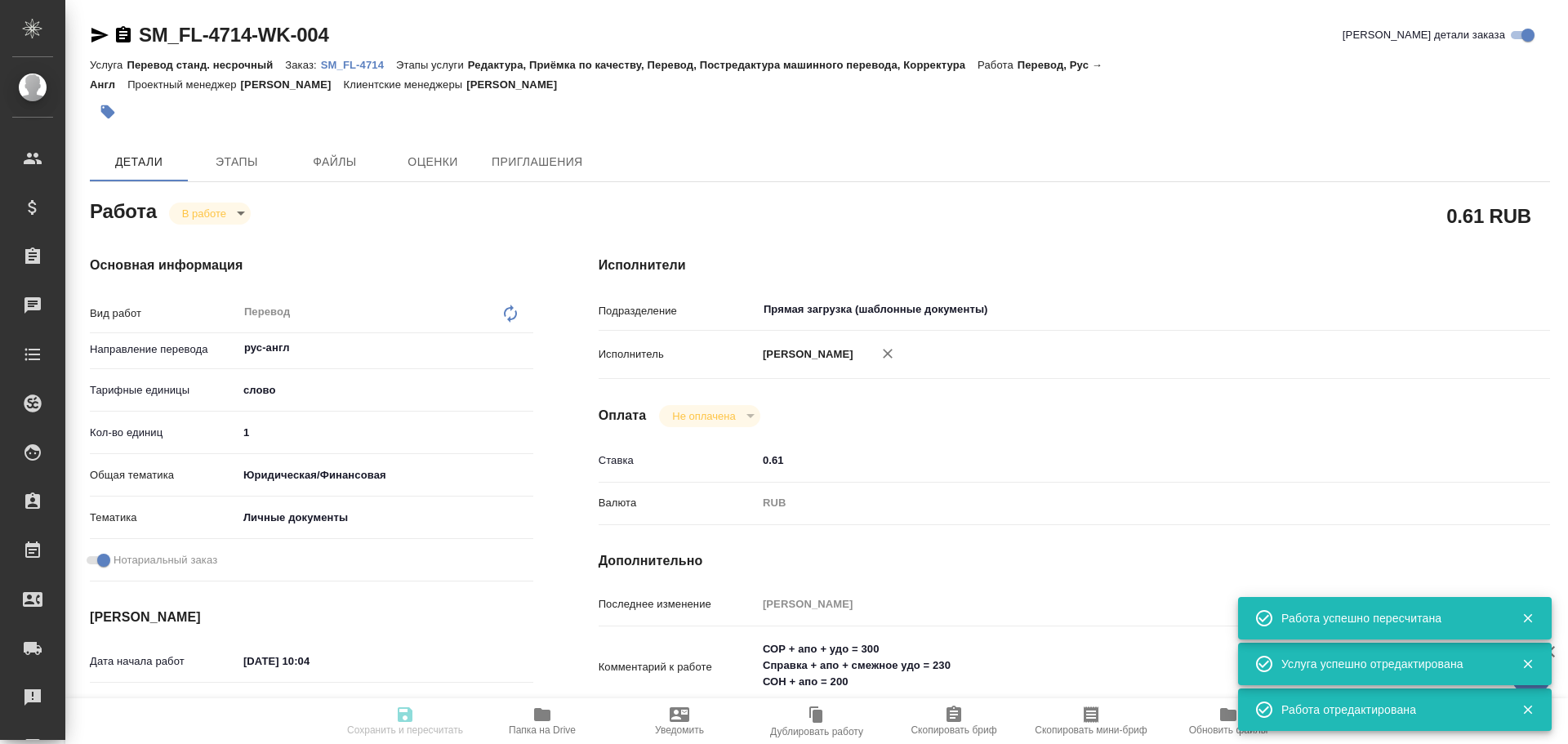
type textarea "x"
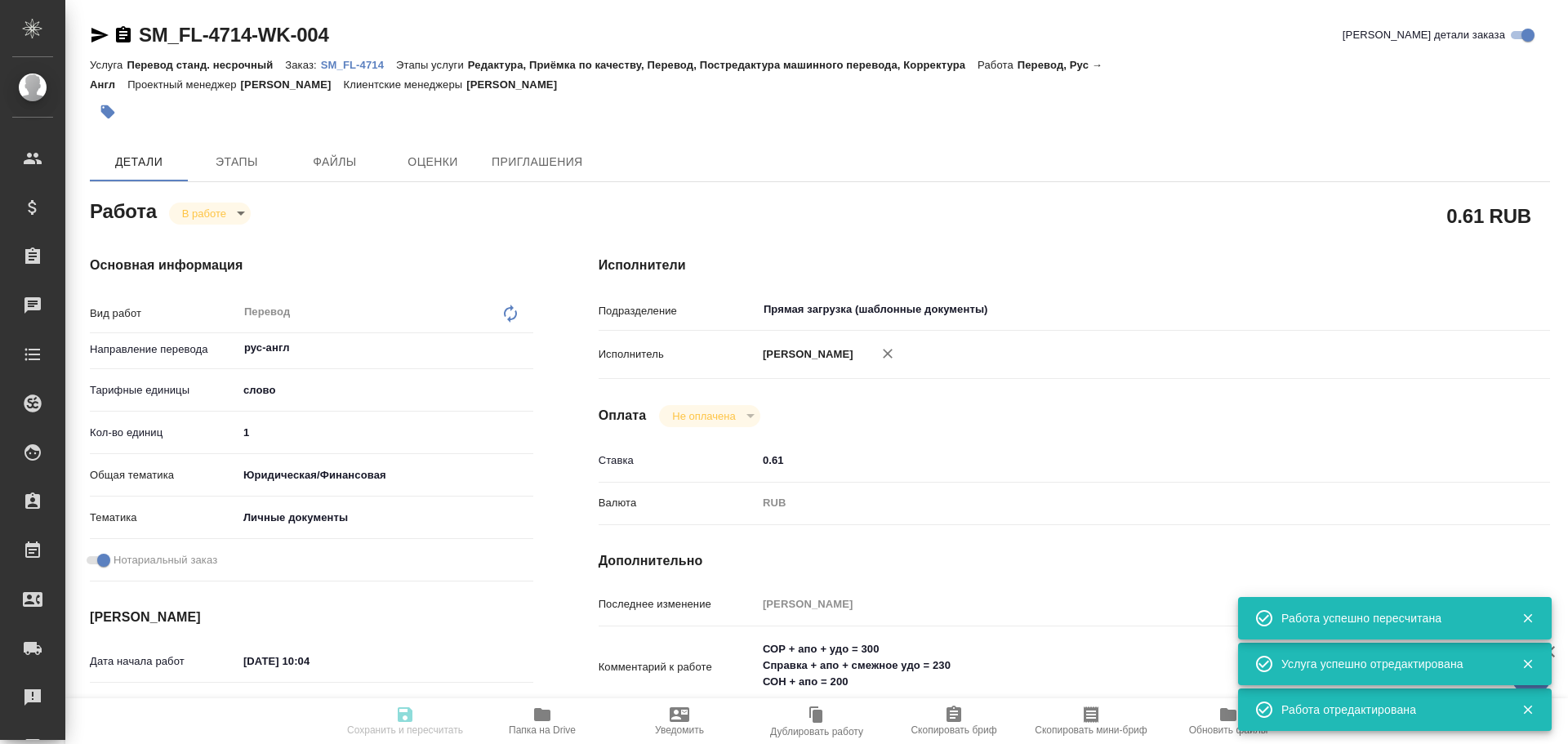
type textarea "x"
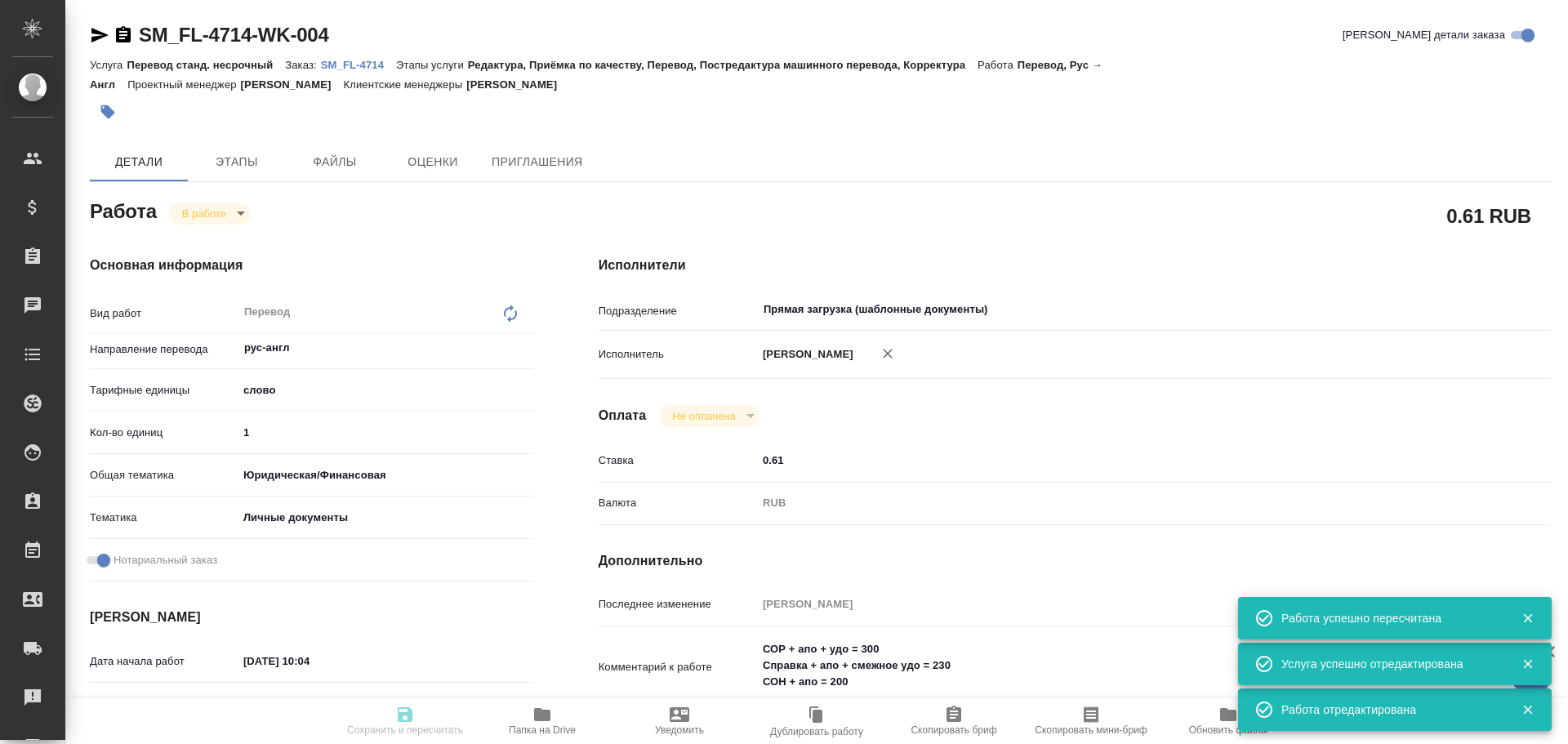
type textarea "x"
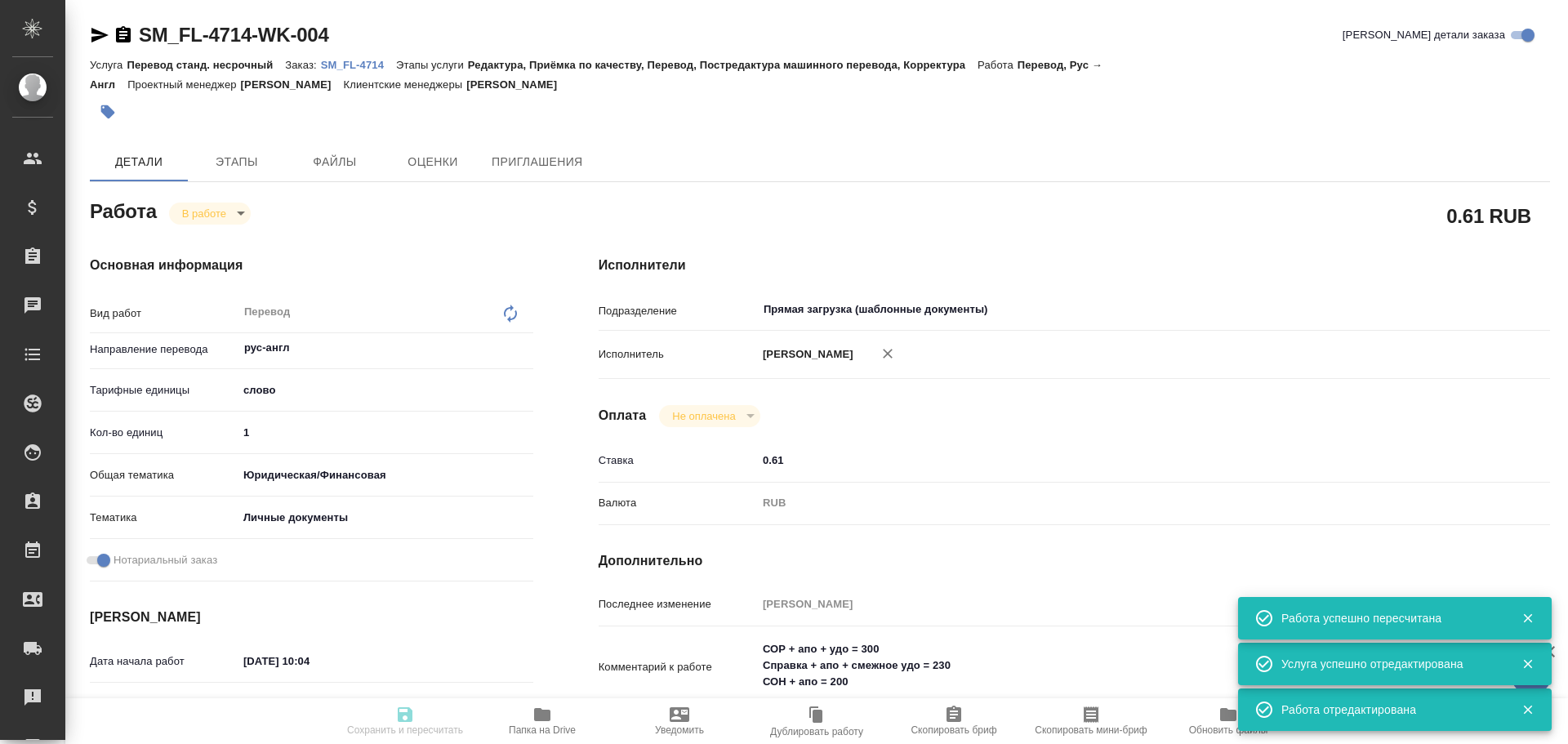
type textarea "x"
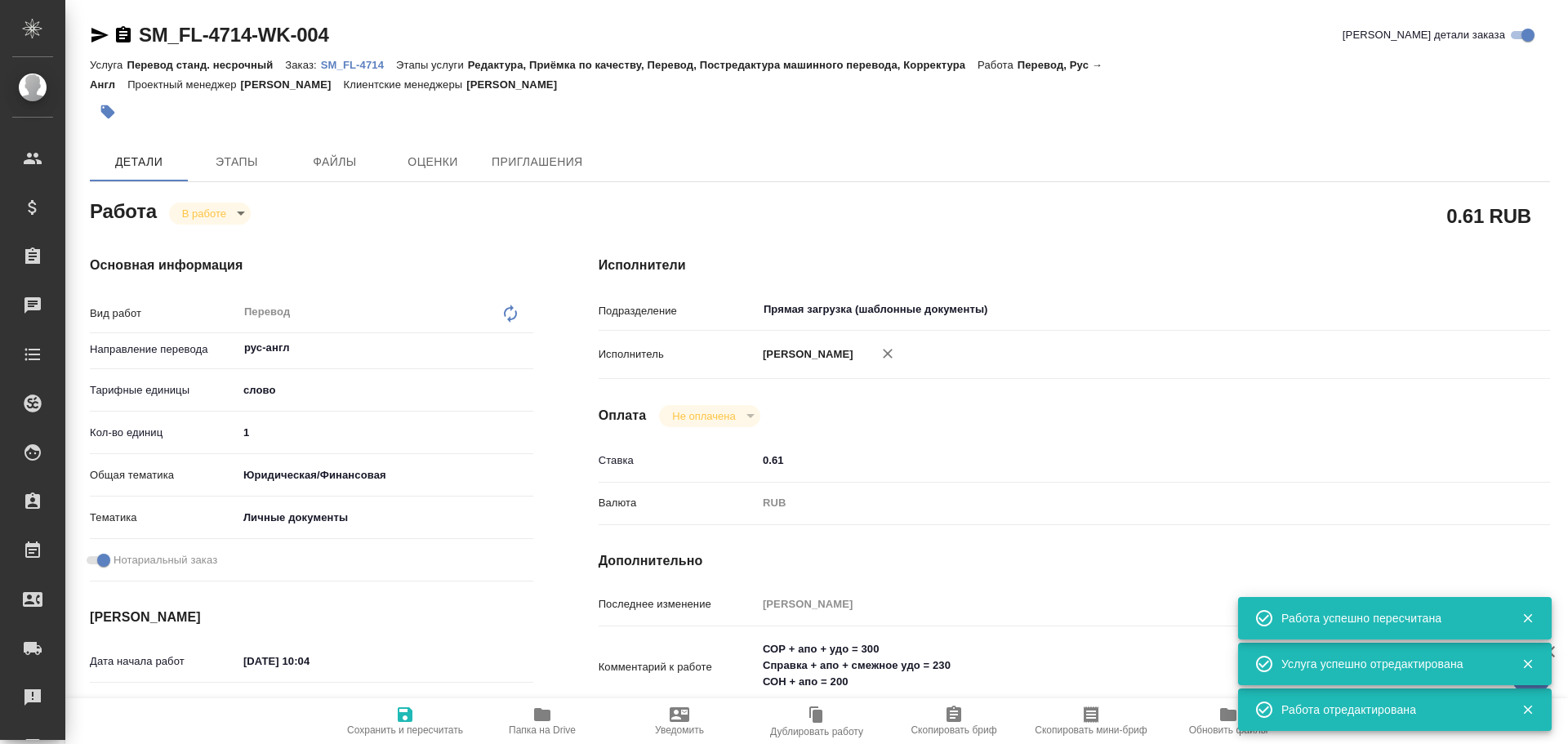
type textarea "x"
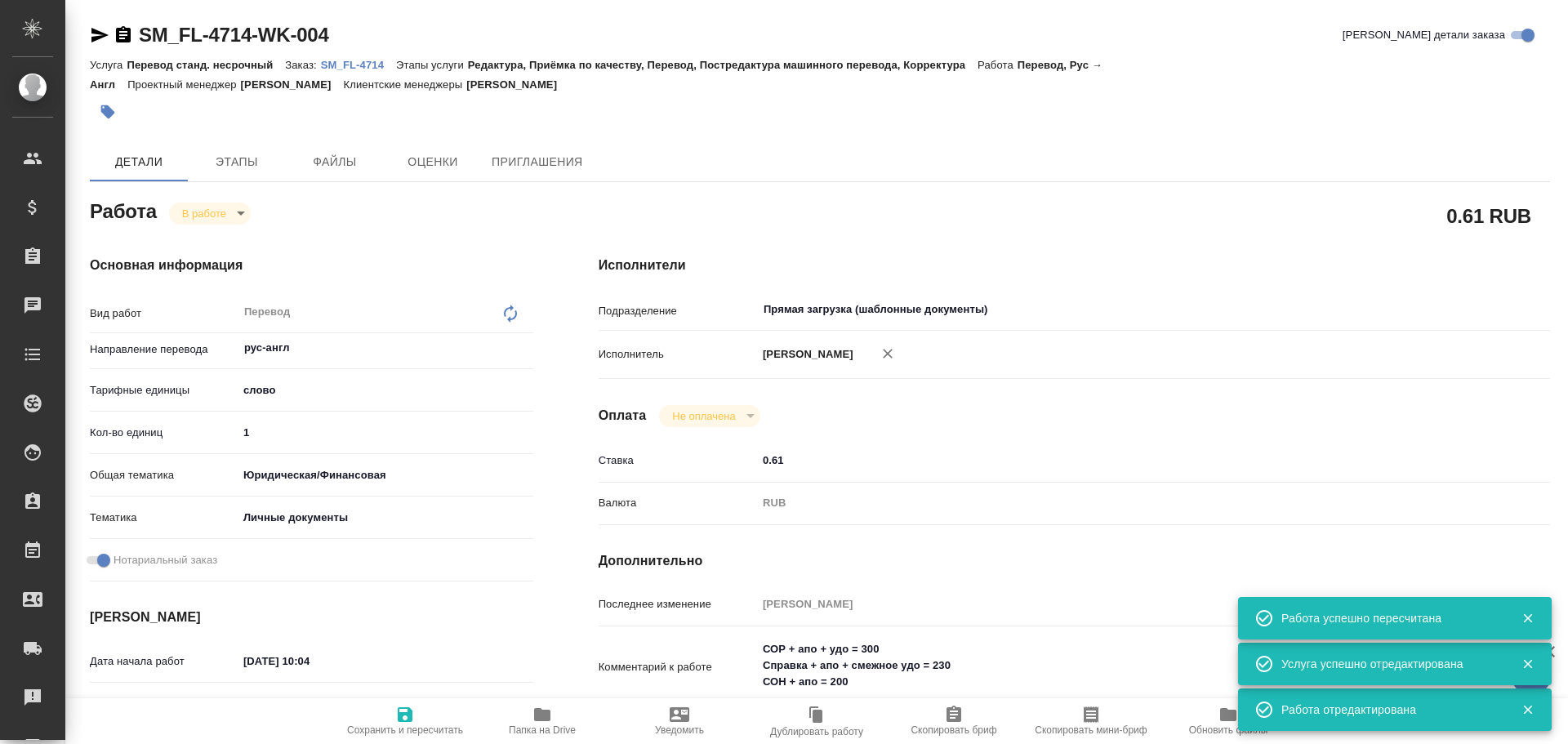
type textarea "x"
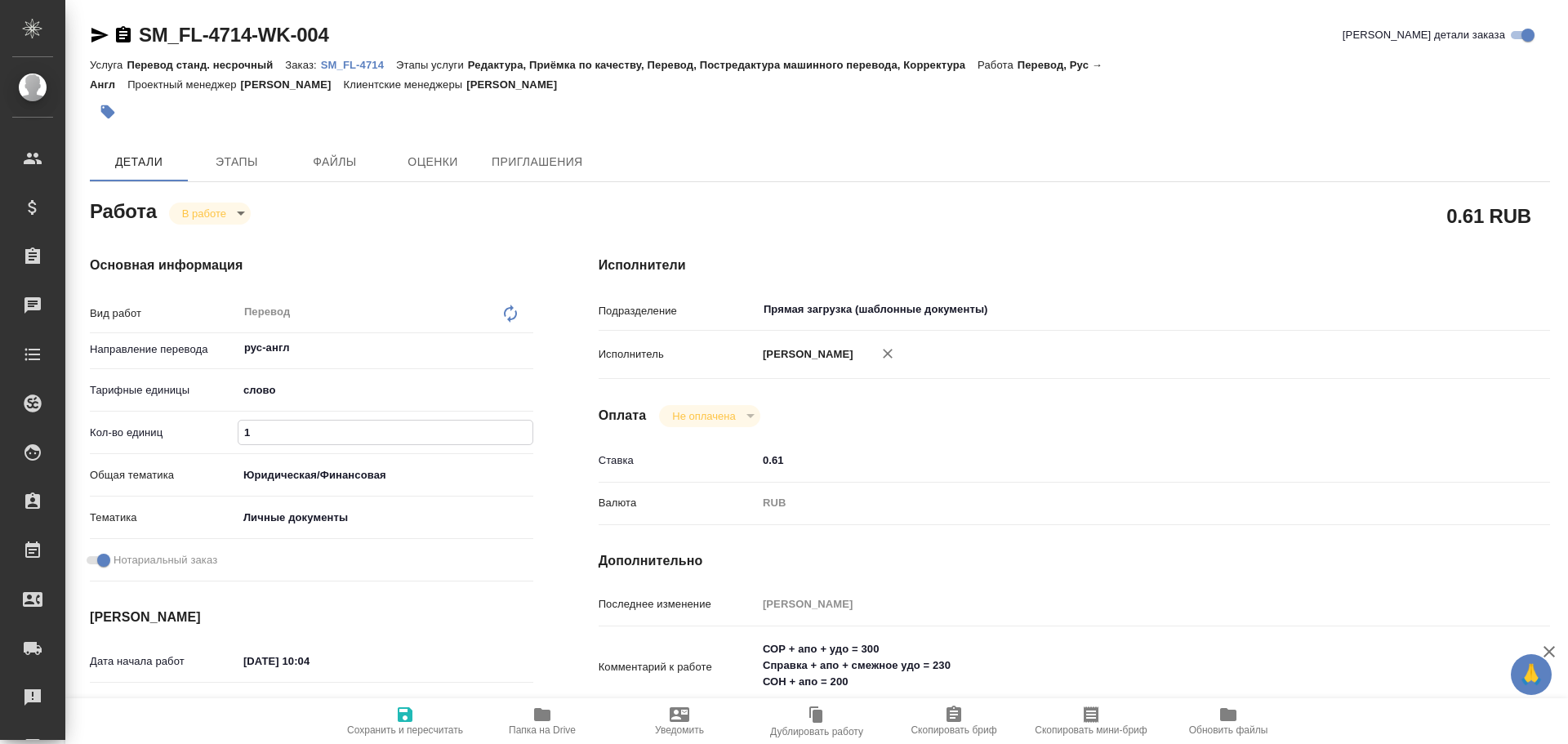
drag, startPoint x: 279, startPoint y: 437, endPoint x: 192, endPoint y: 416, distance: 89.5
click at [192, 416] on div "Вид работ Перевод x ​ Направление перевода рус-англ ​ Тарифные единицы слово 5a…" at bounding box center [311, 441] width 443 height 293
type textarea "x"
type input "7"
type textarea "x"
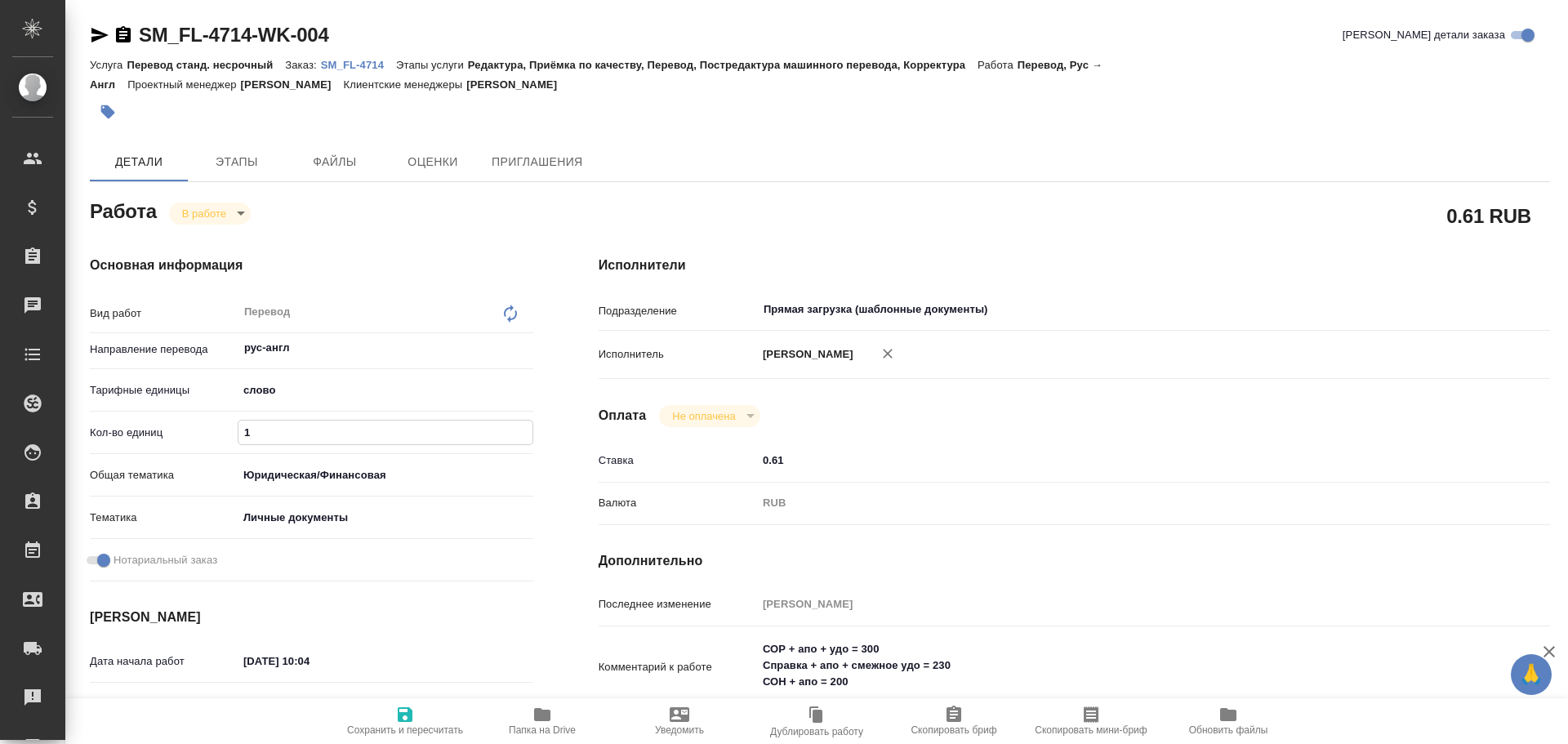
type textarea "x"
type input "73"
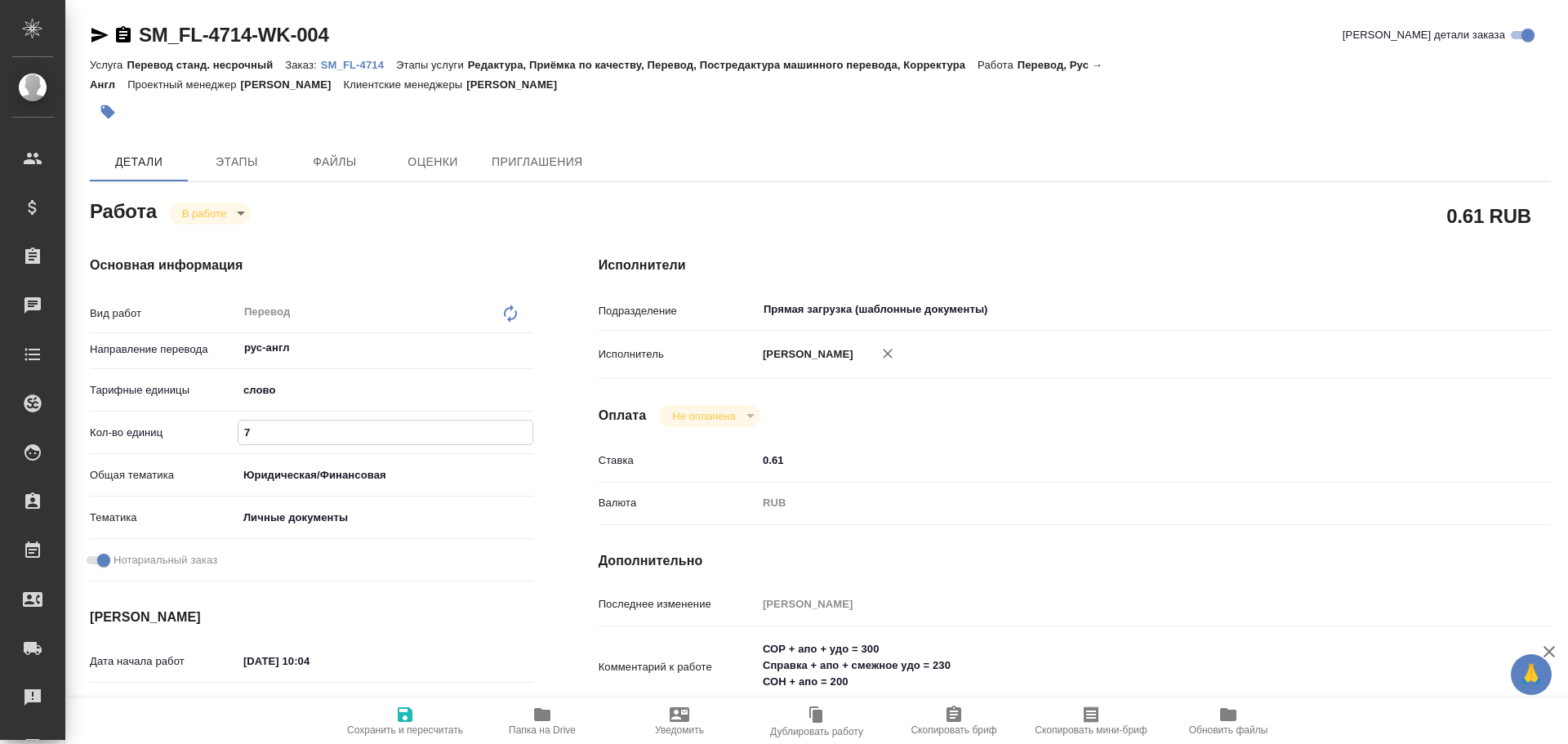
type textarea "x"
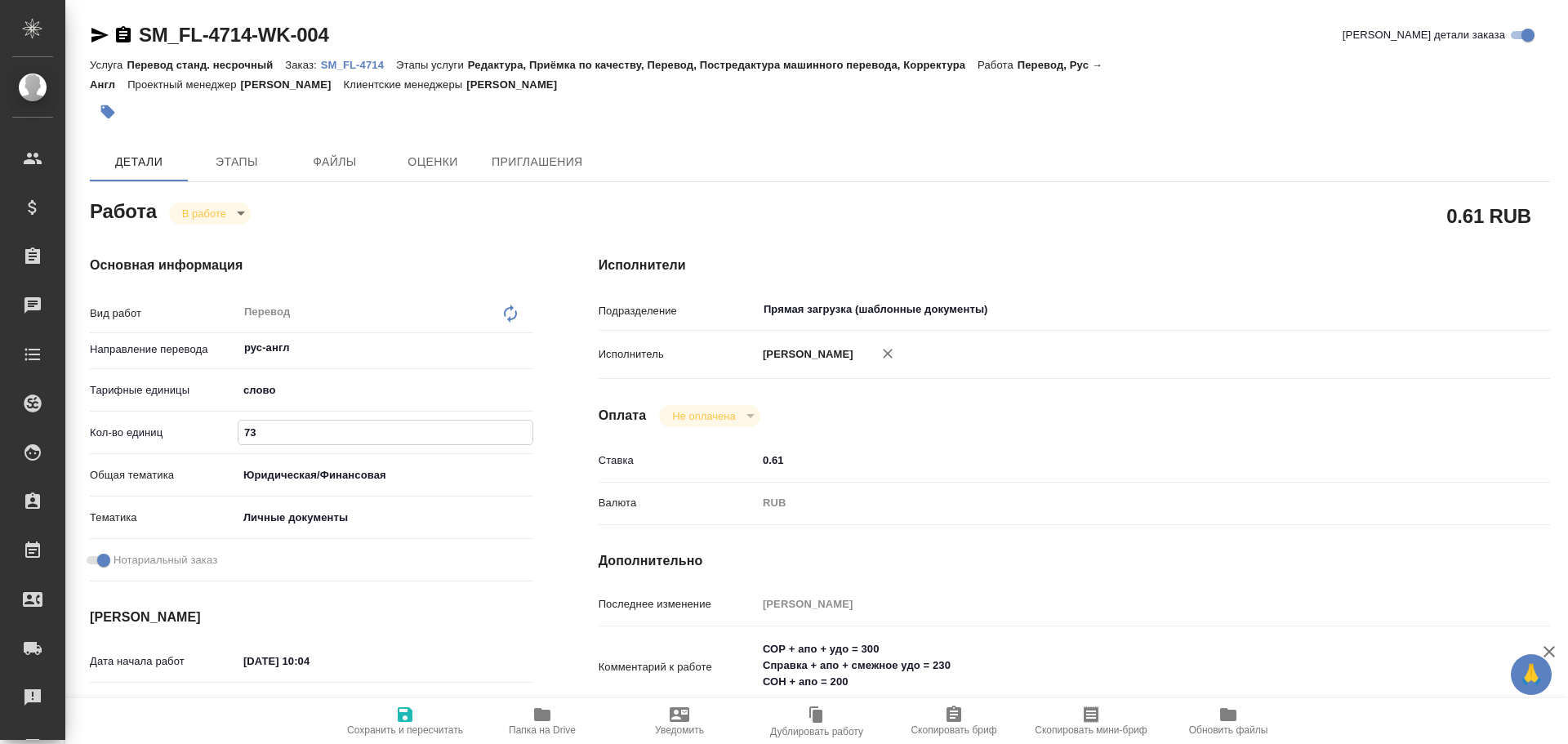
type input "730"
type textarea "x"
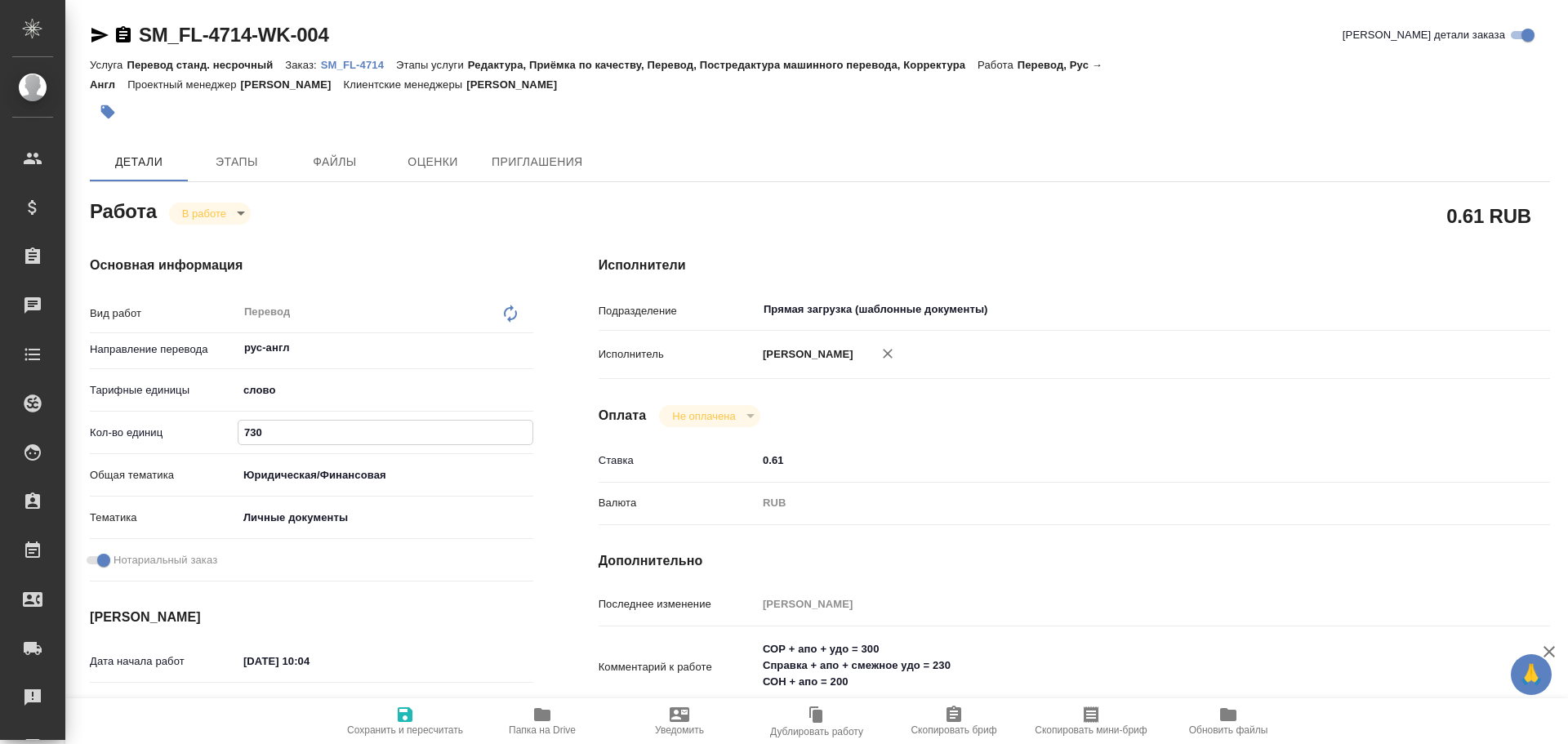
type input "730"
click at [395, 720] on icon "button" at bounding box center [405, 715] width 20 height 20
type textarea "x"
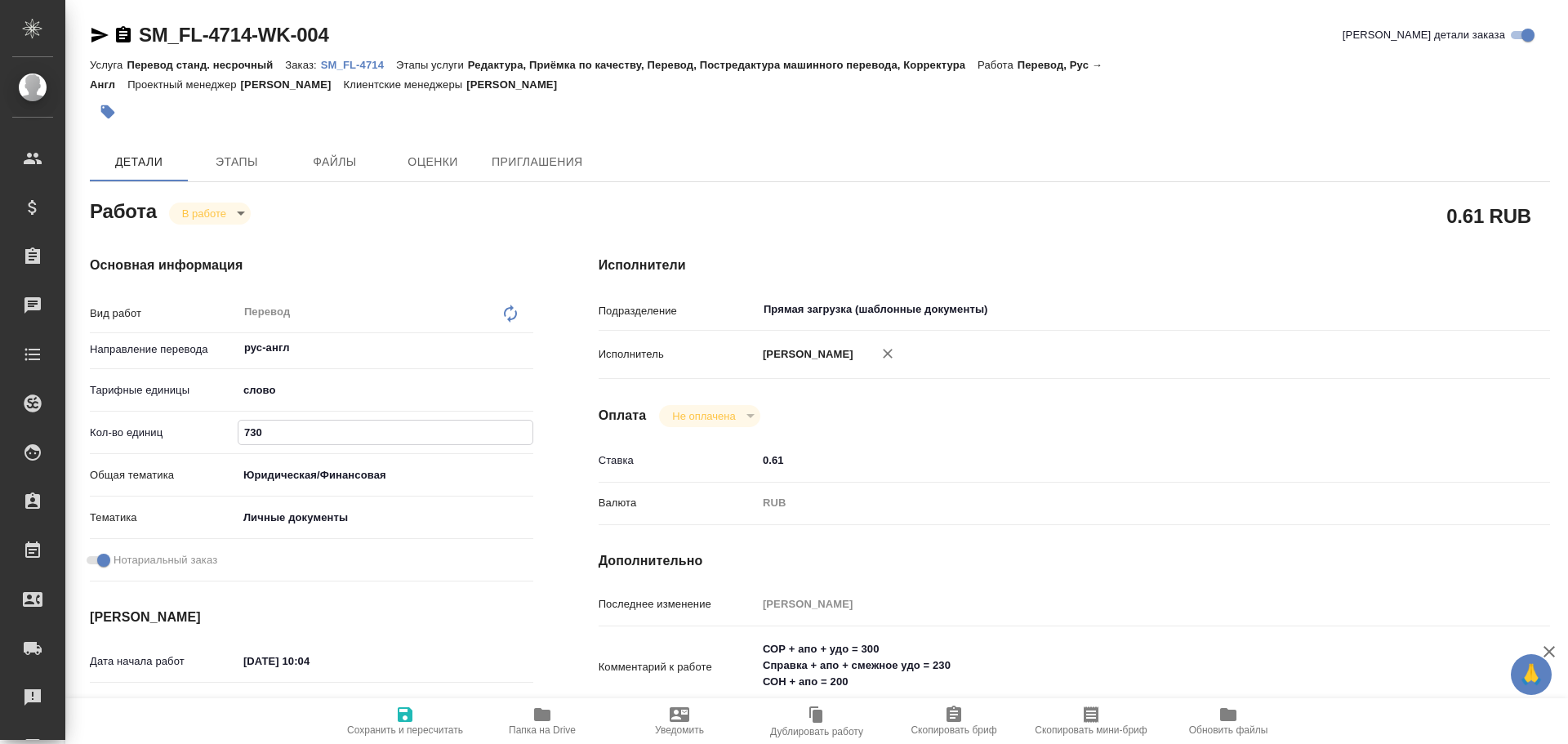
type textarea "x"
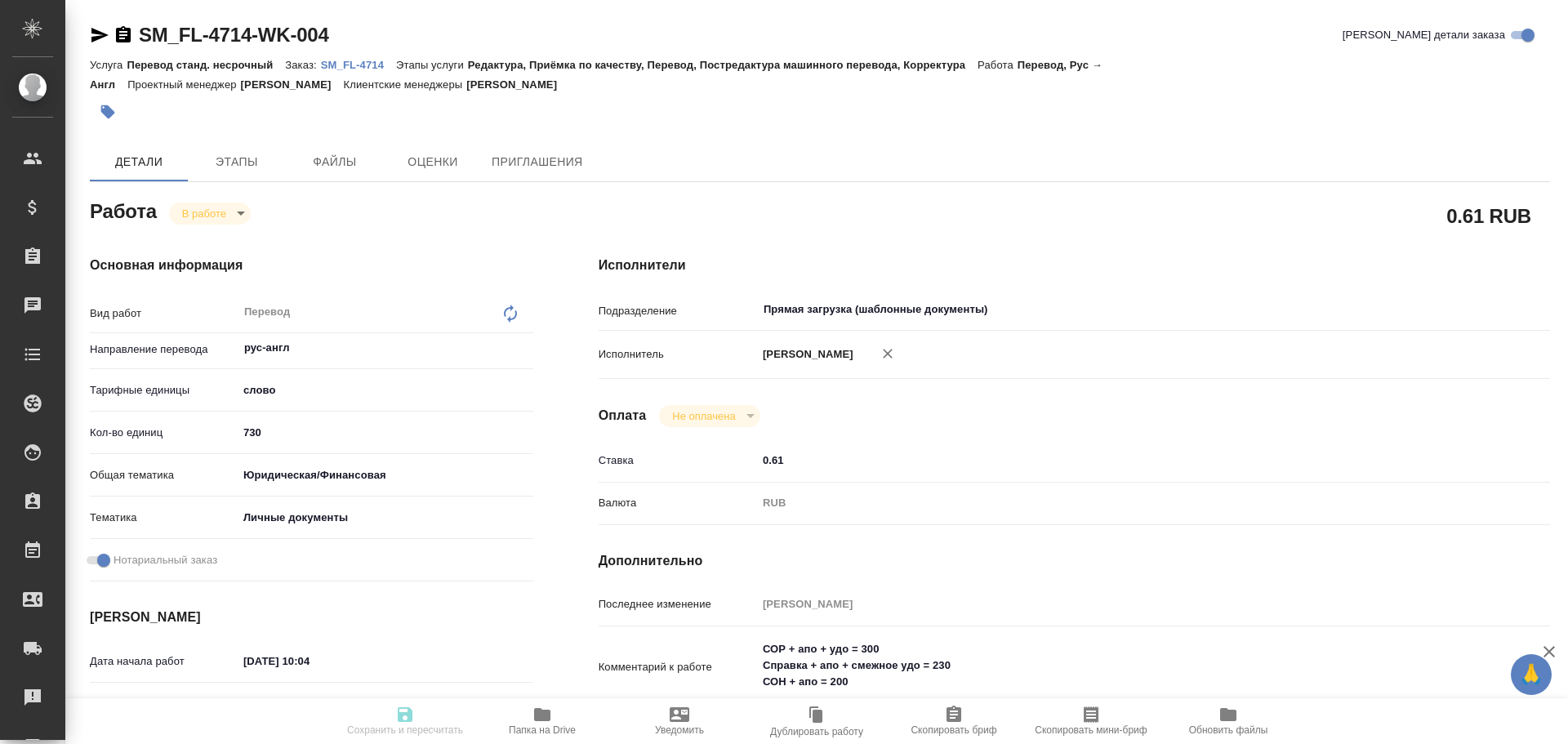
type textarea "x"
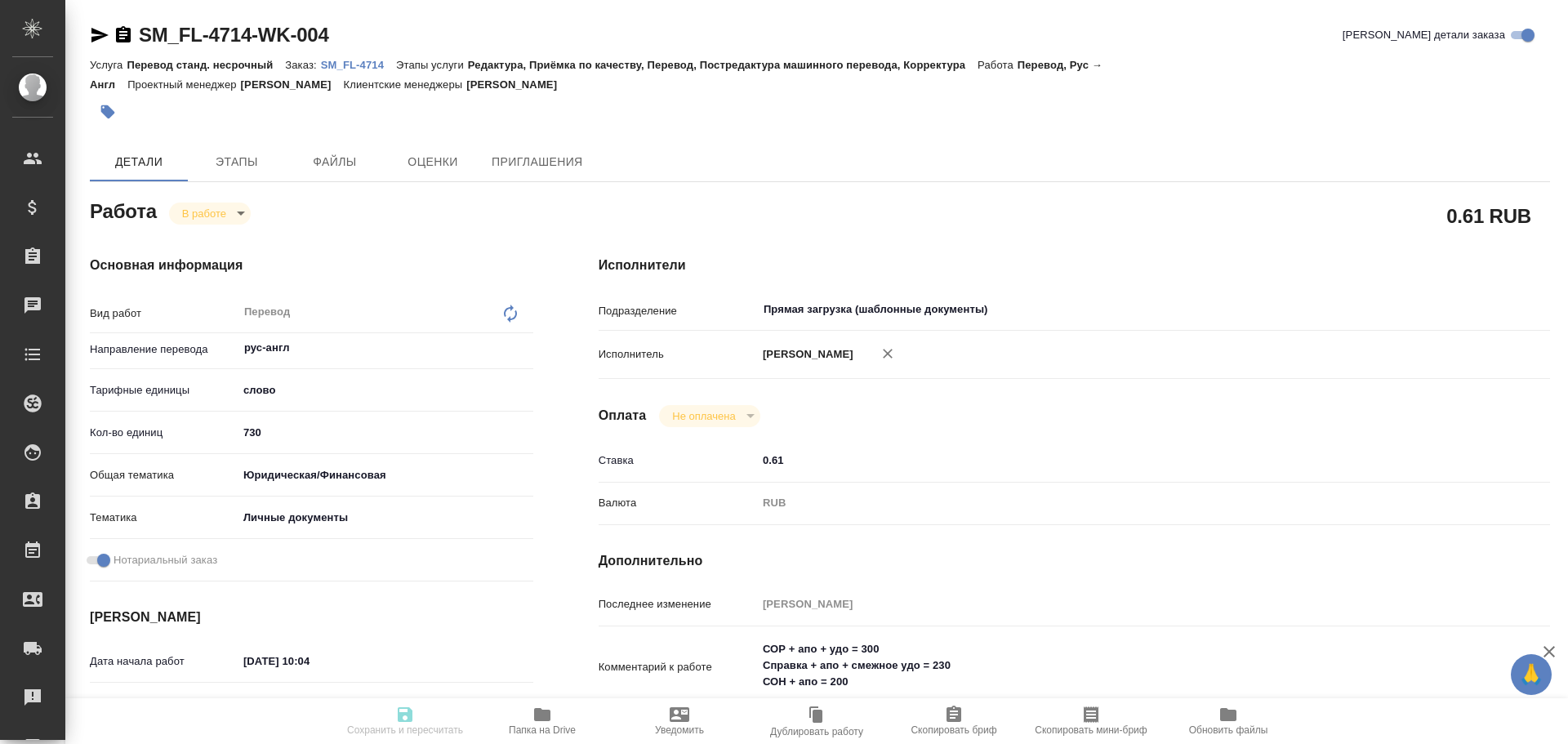
type textarea "x"
type input "inProgress"
type textarea "Перевод"
type textarea "x"
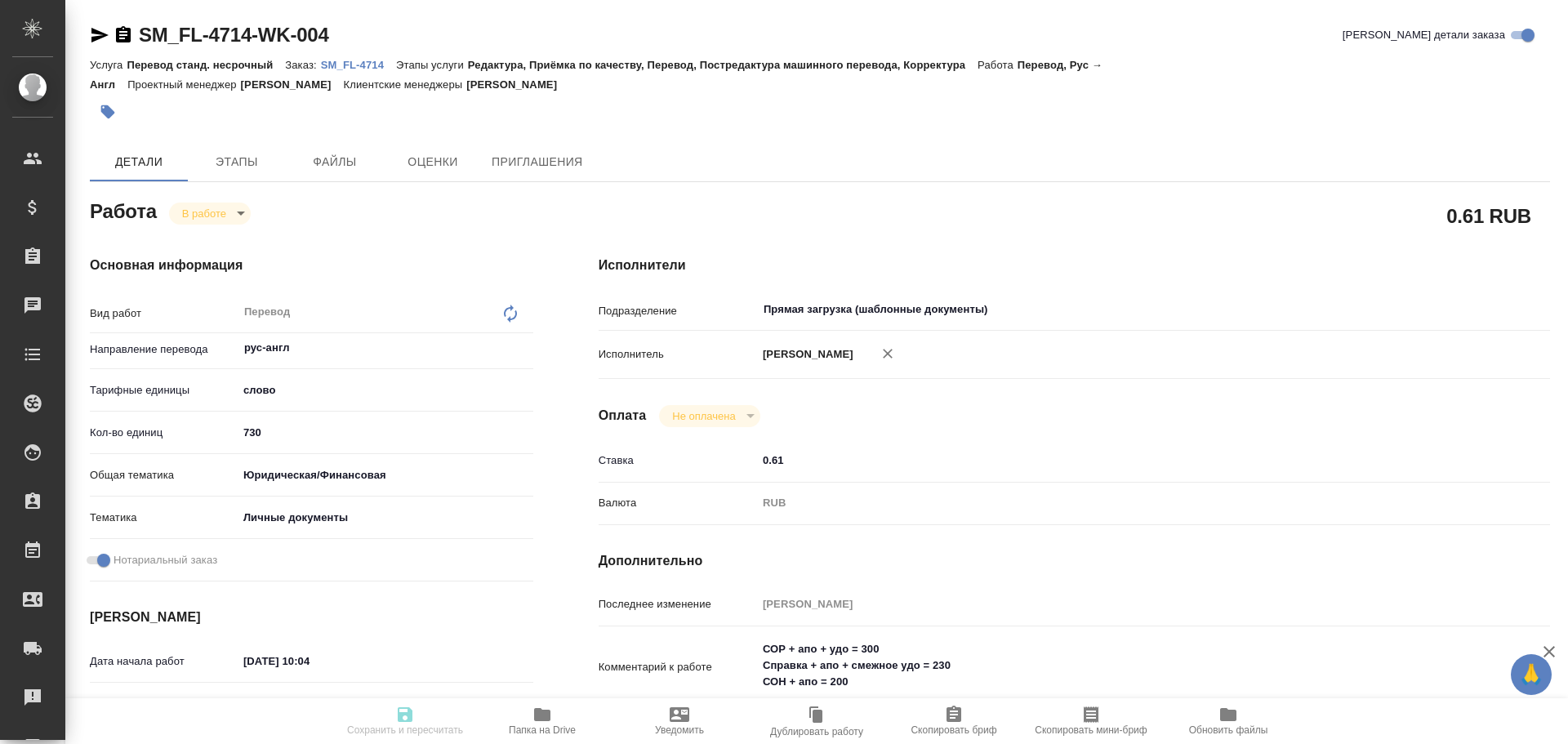
type input "рус-англ"
type input "5a8b1489cc6b4906c91bfd90"
type input "730"
type input "yr-fn"
type input "5a8b8b956a9677013d343cfe"
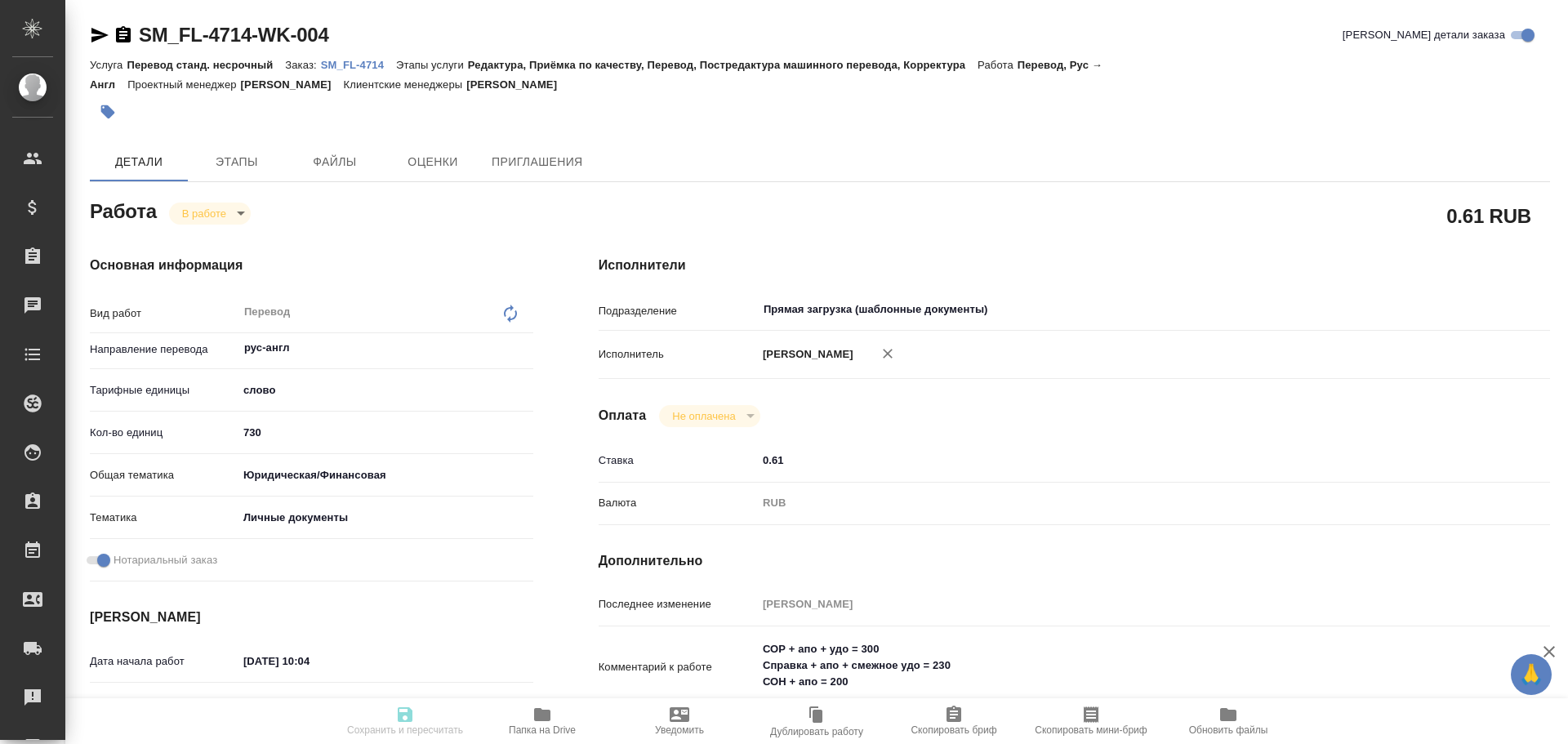
checkbox input "true"
type input "10.10.2025 10:04"
type input "10.10.2025 17:43"
type input "13.10.2025 12:00"
type input "13.10.2025 13:00"
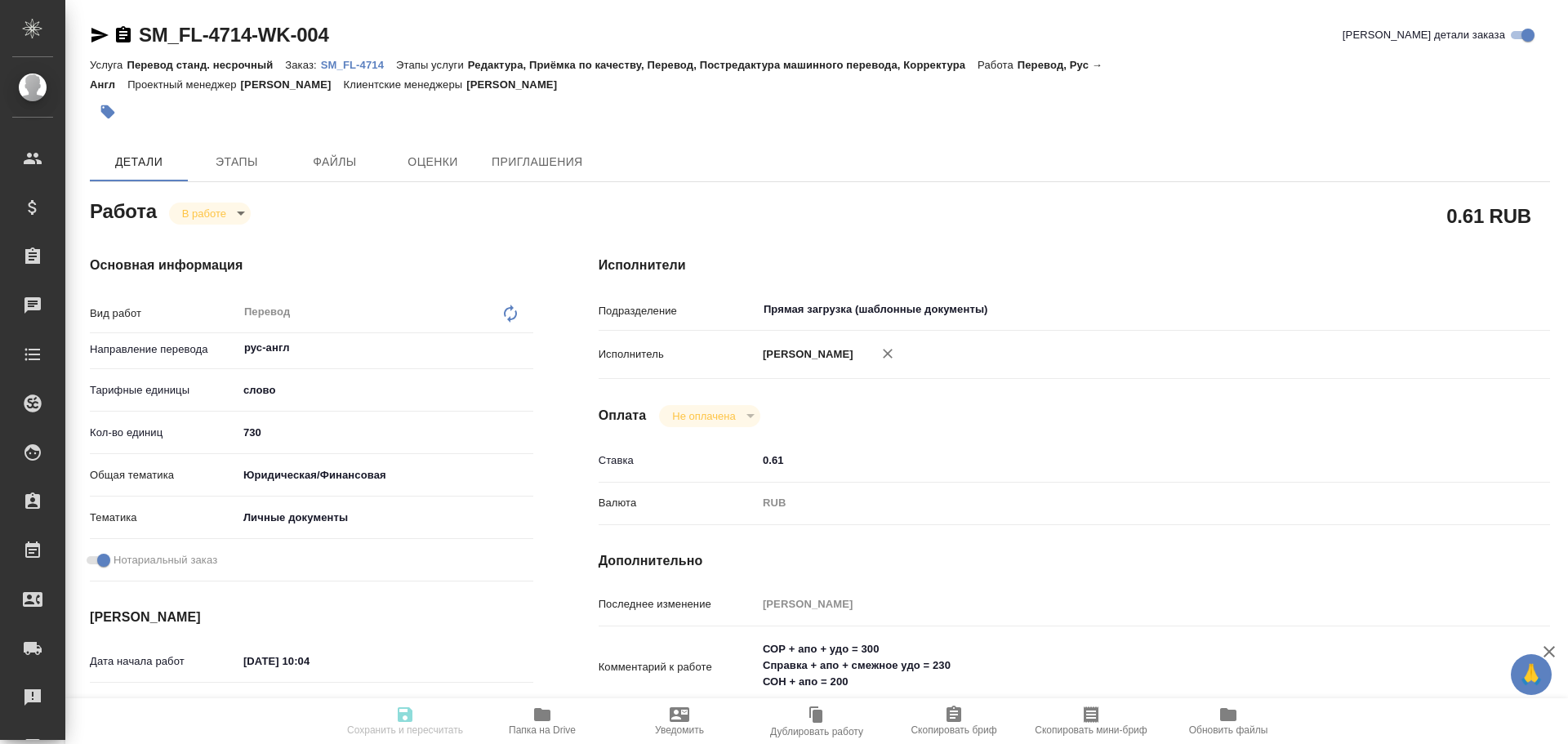
type input "Прямая загрузка (шаблонные документы)"
type input "notPayed"
type input "0.61"
type input "RUB"
type input "[PERSON_NAME]"
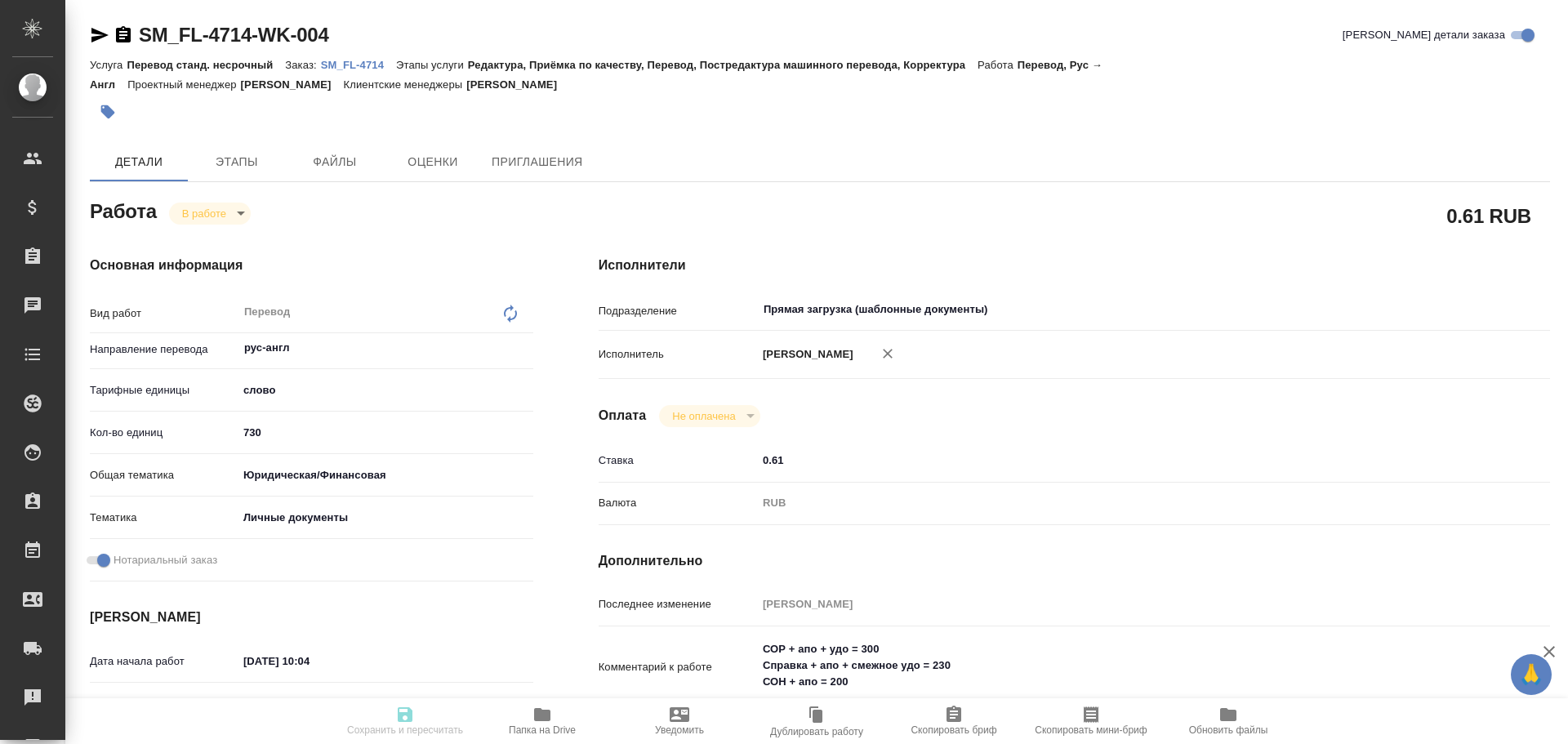
type textarea "СОР + апо + удо = 300 Справка + апо + смежное удо = 230 СОН + апо = 200"
type textarea "x"
type textarea "/Clients/FL_SM/Orders/SM_FL-4714/Translated/SM_FL-4714-WK-004"
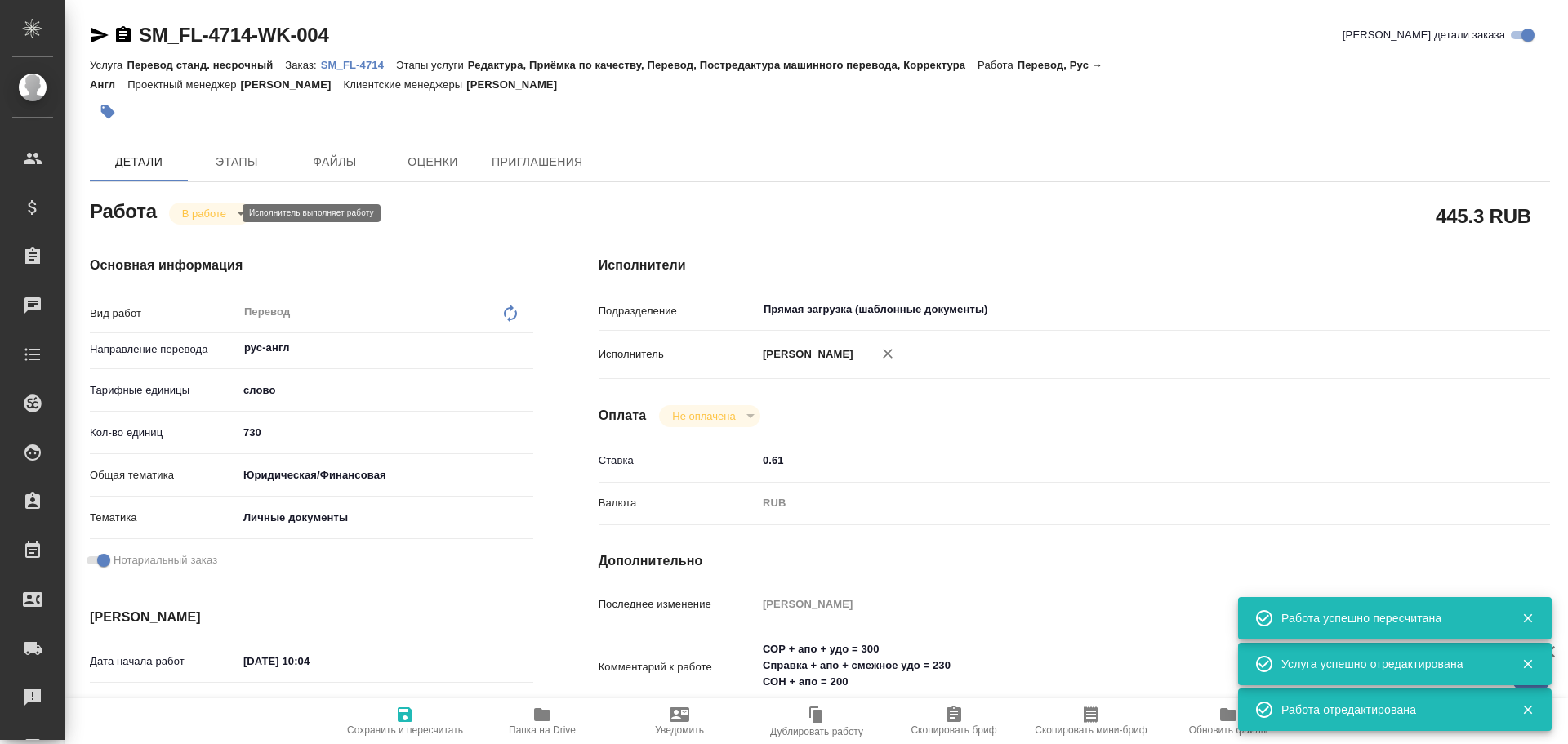
click at [213, 210] on body "🙏 .cls-1 fill:#fff; AWATERA Gusev Alexandr Клиенты Спецификации Заказы 0 Чаты T…" at bounding box center [784, 372] width 1568 height 744
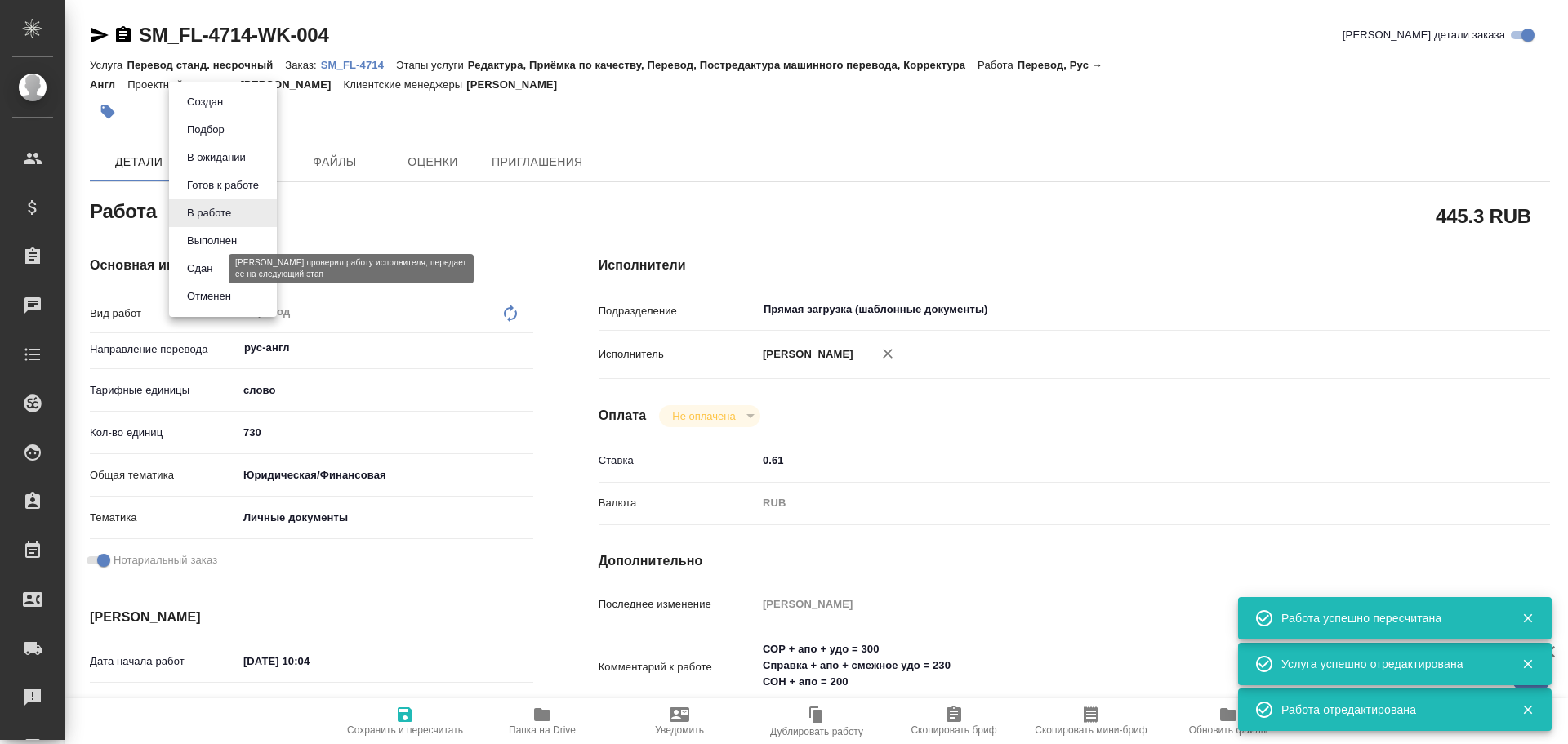
click at [211, 269] on button "Сдан" at bounding box center [199, 268] width 35 height 18
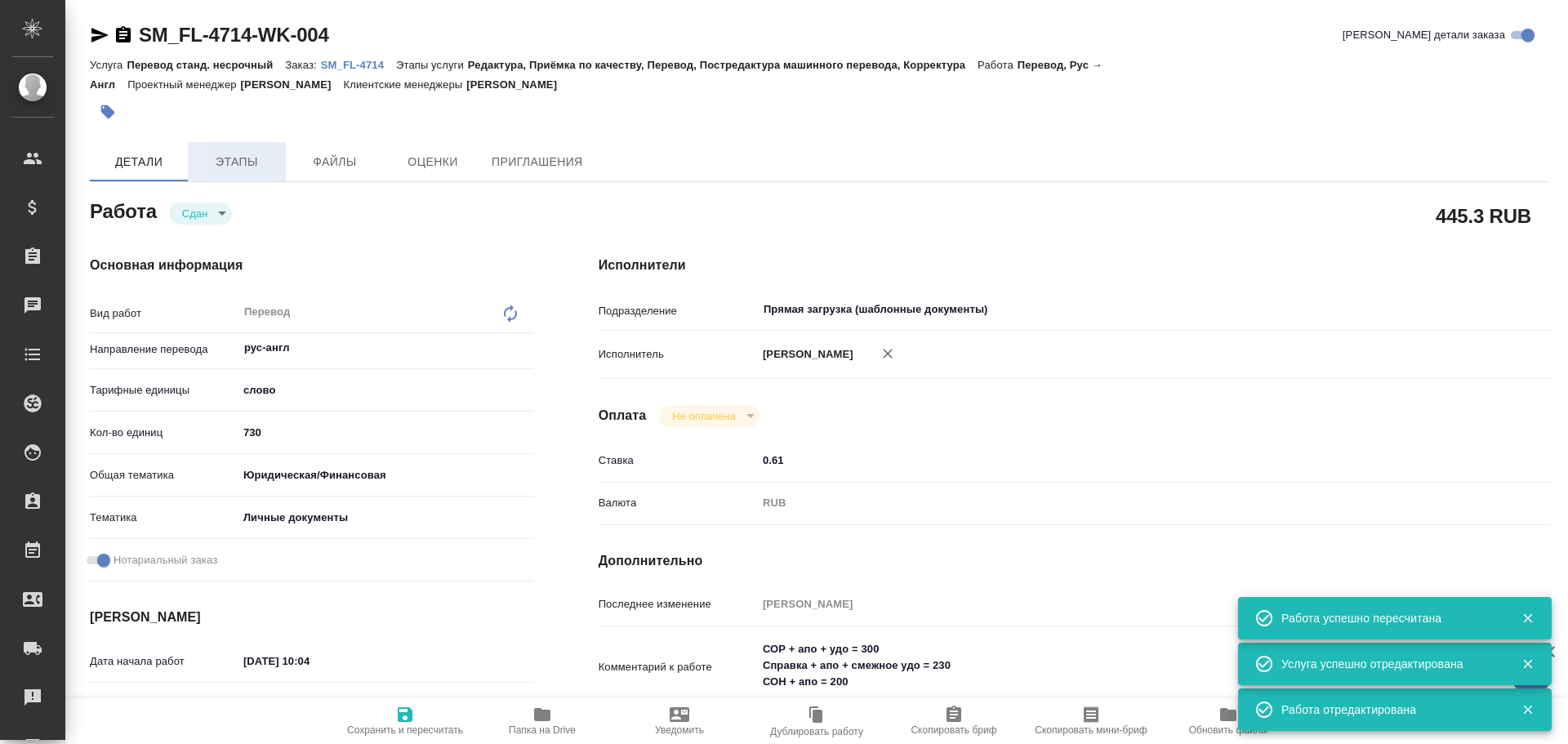
click at [228, 152] on span "Этапы" at bounding box center [236, 162] width 78 height 21
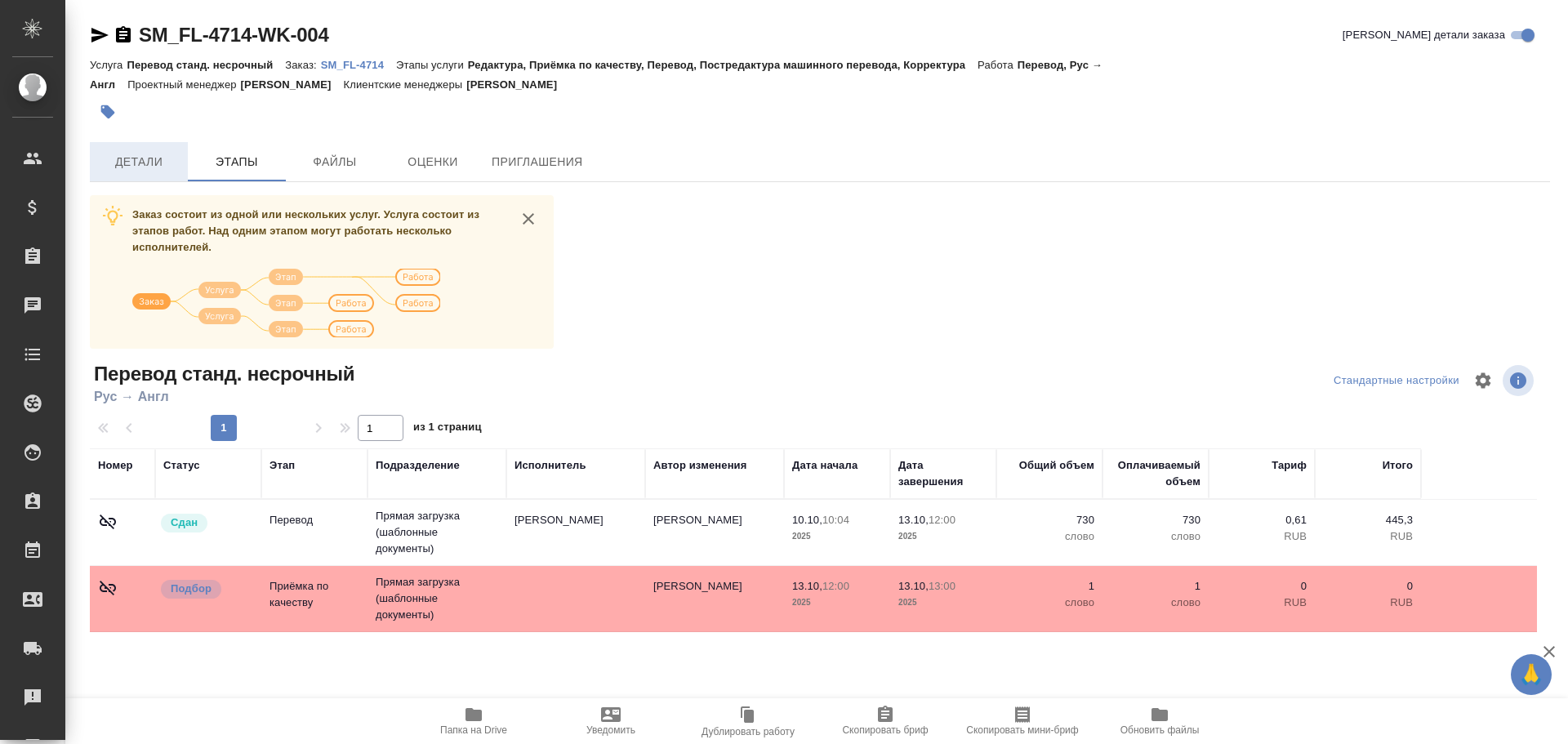
click at [147, 181] on button "Детали" at bounding box center [138, 162] width 98 height 40
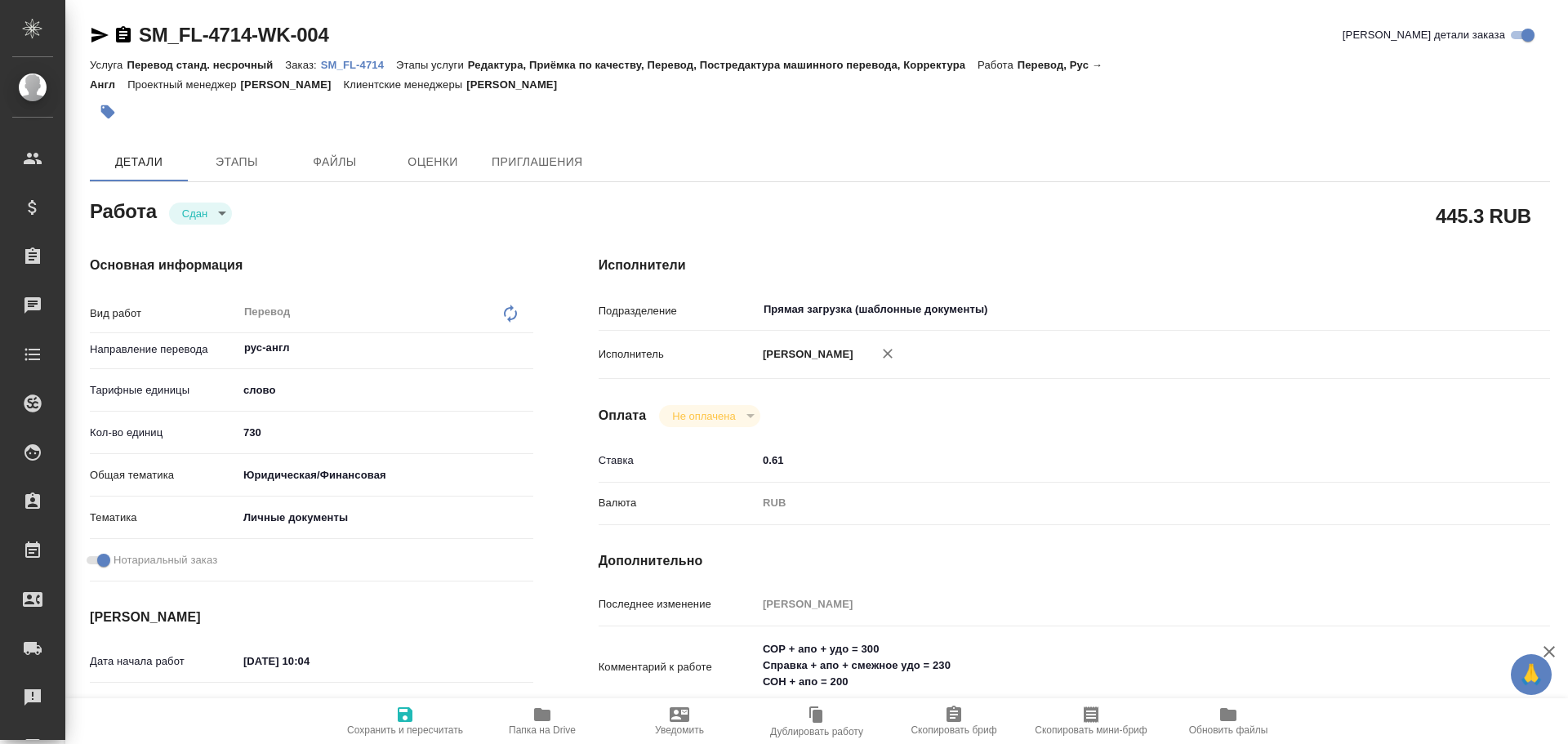
scroll to position [572, 0]
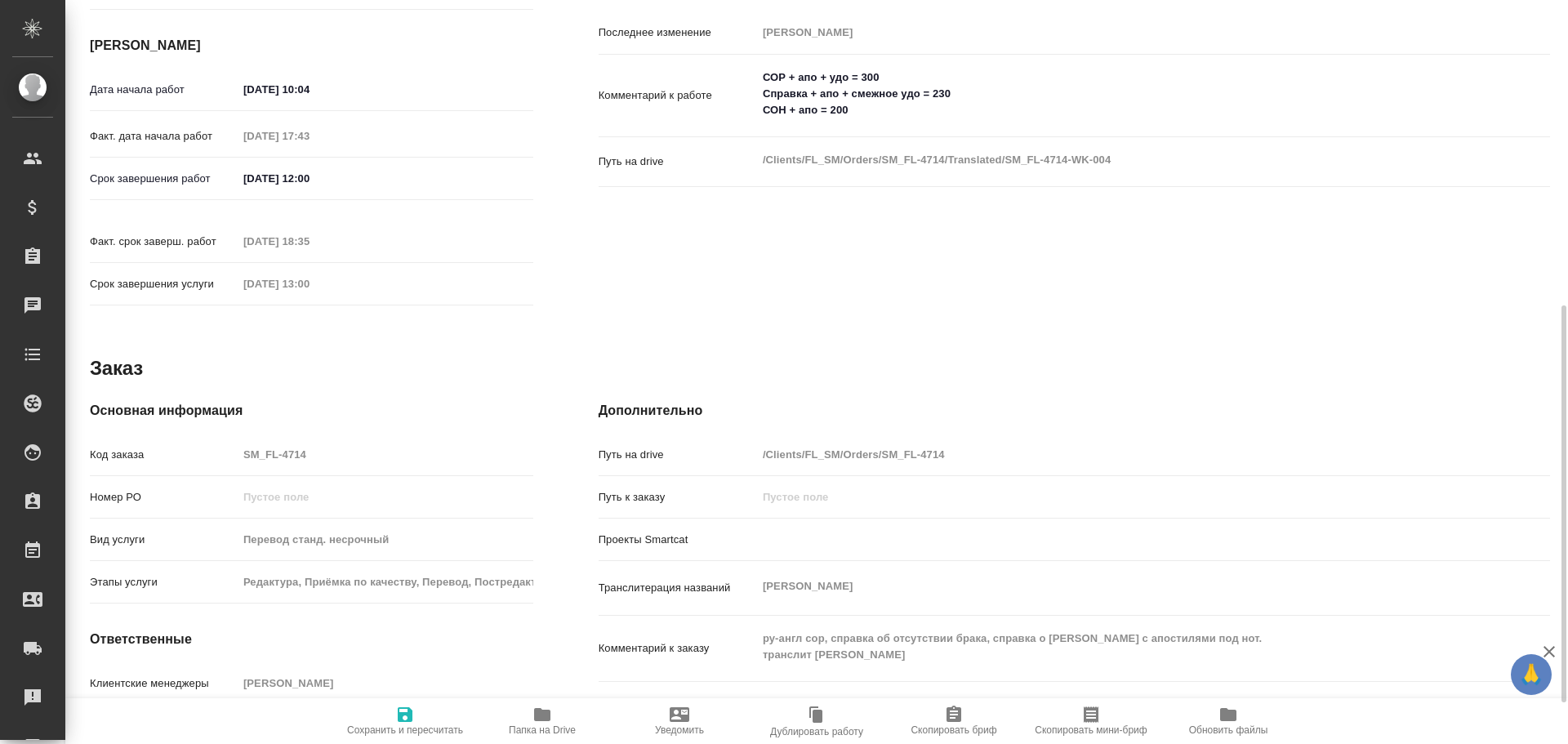
click at [219, 441] on div "Код заказа SM_FL-4714" at bounding box center [311, 455] width 443 height 28
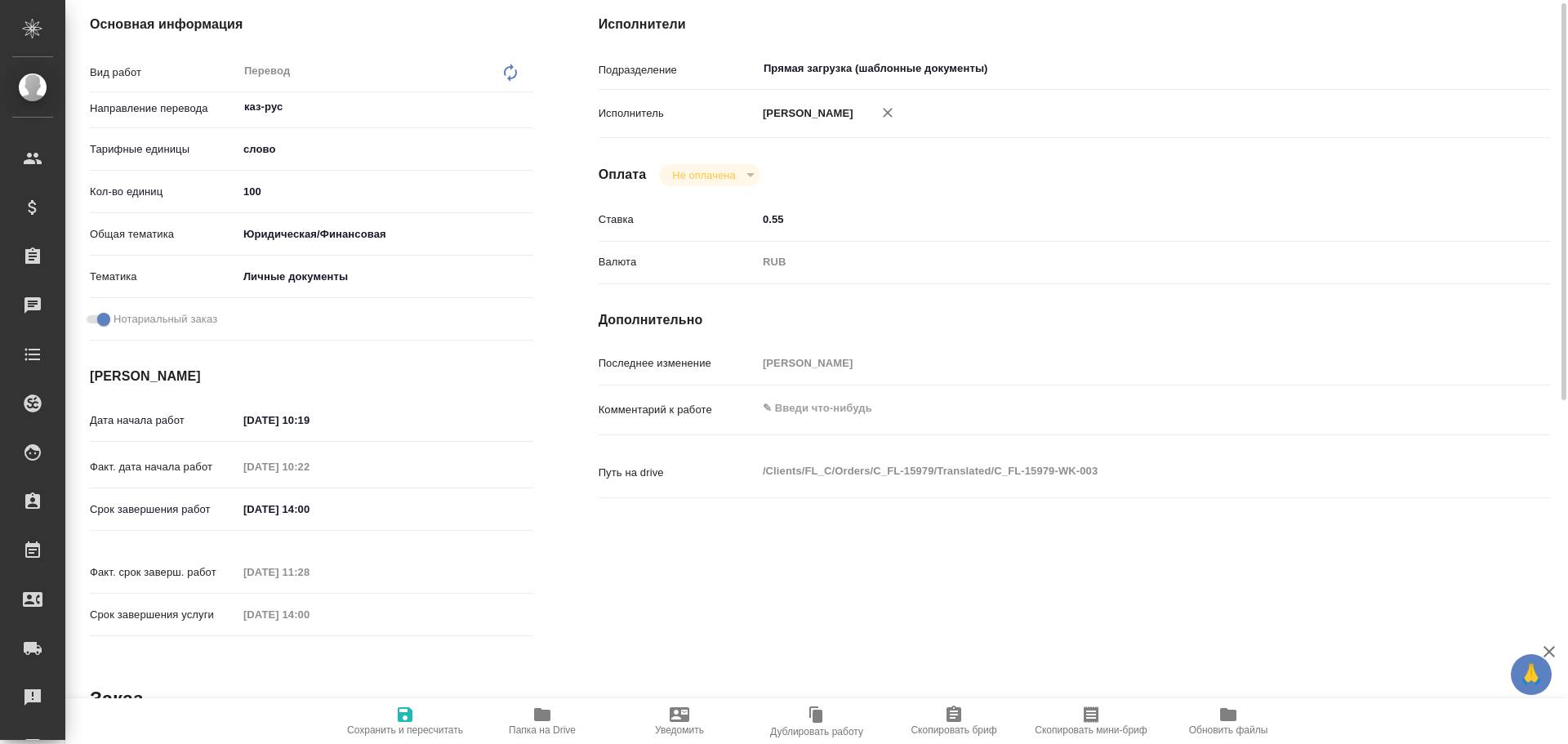
scroll to position [159, 0]
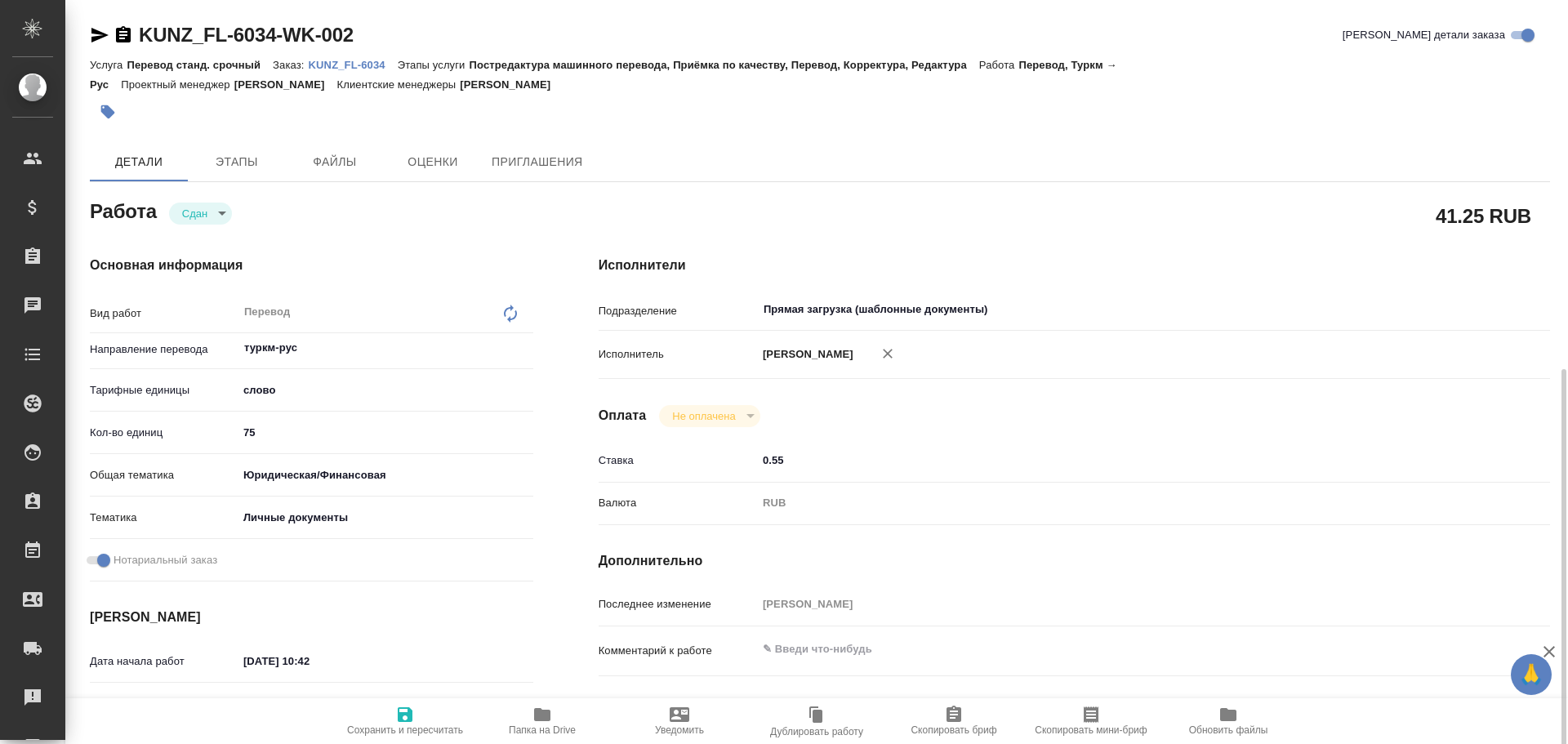
scroll to position [77, 0]
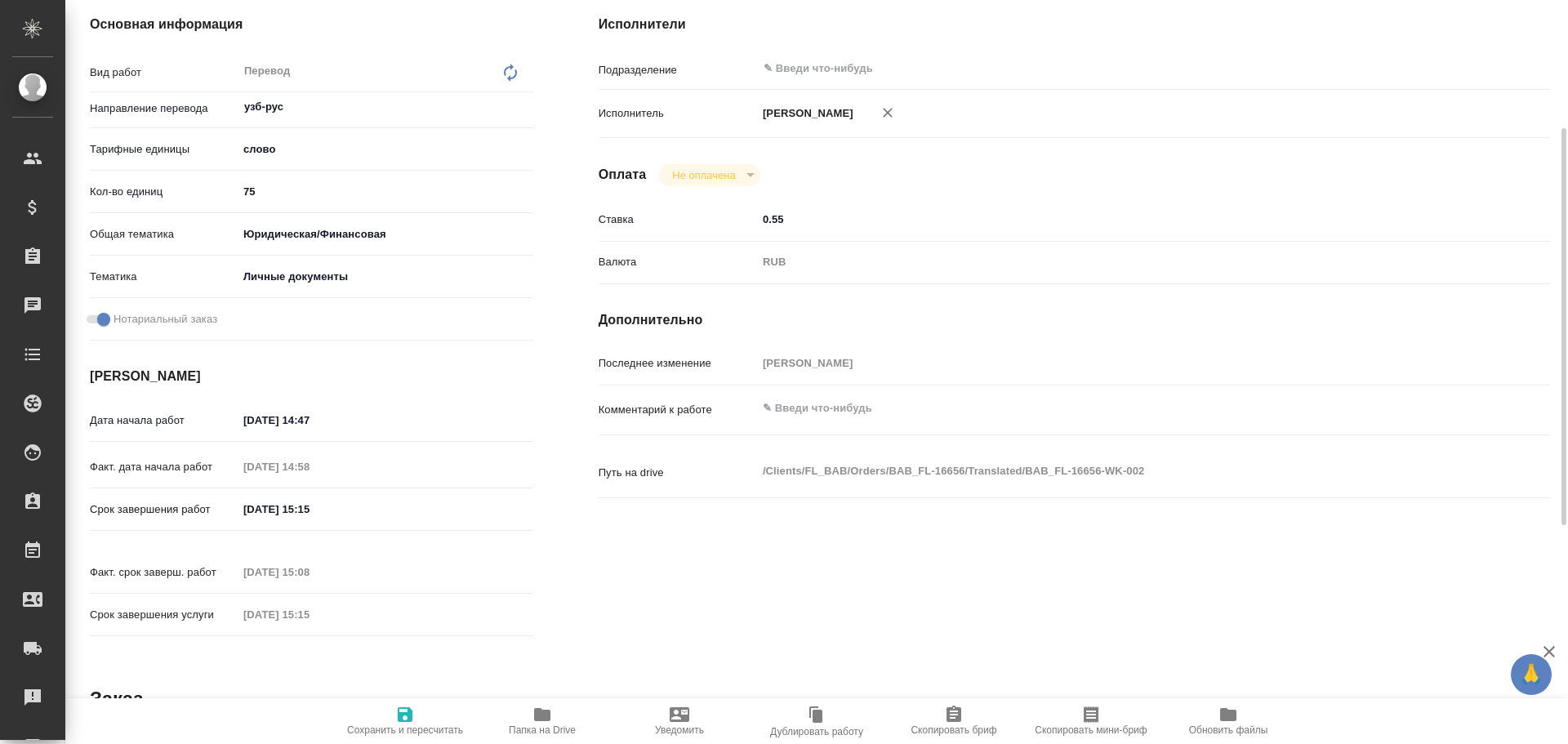
scroll to position [77, 0]
